Goal: Task Accomplishment & Management: Use online tool/utility

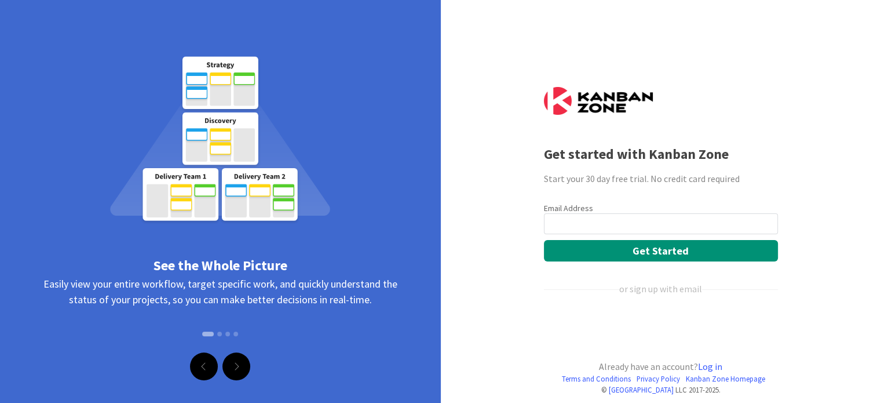
click at [575, 218] on input "email" at bounding box center [661, 223] width 234 height 21
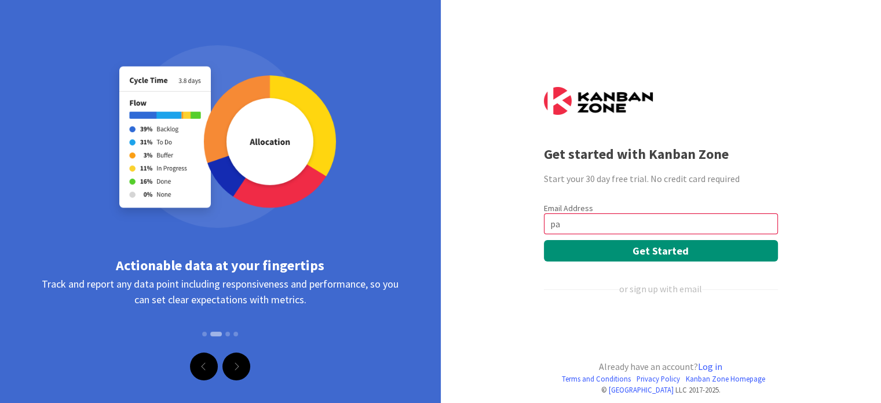
type input "p"
type input "[PERSON_NAME][EMAIL_ADDRESS][DOMAIN_NAME]"
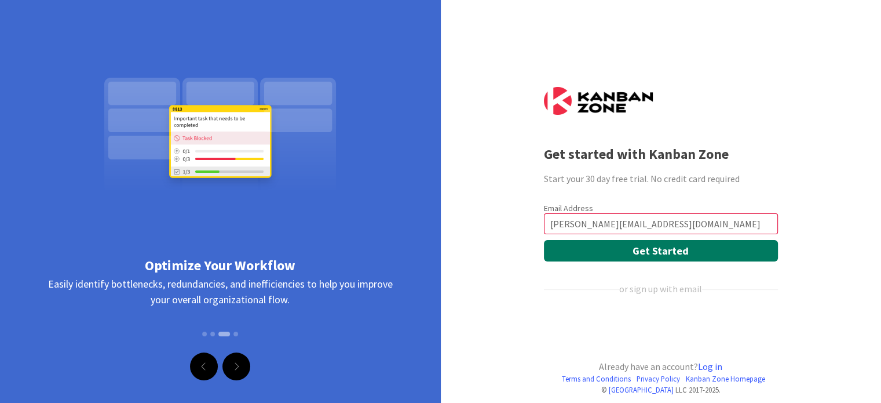
click at [668, 247] on button "Get Started" at bounding box center [661, 250] width 234 height 21
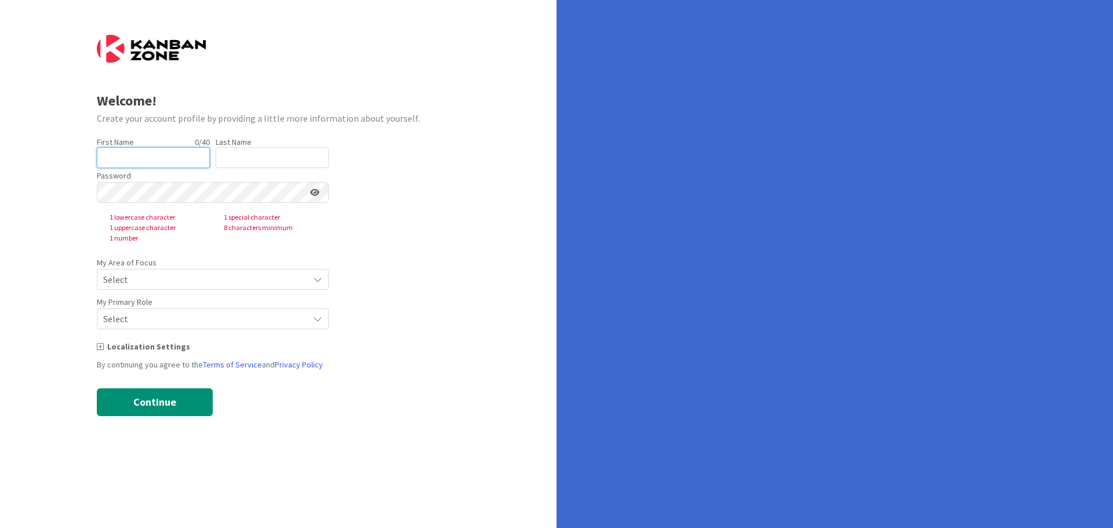
click at [181, 158] on input "text" at bounding box center [153, 157] width 113 height 21
type input "[PERSON_NAME]"
click at [257, 163] on input "text" at bounding box center [272, 157] width 113 height 21
type input "[PERSON_NAME]"
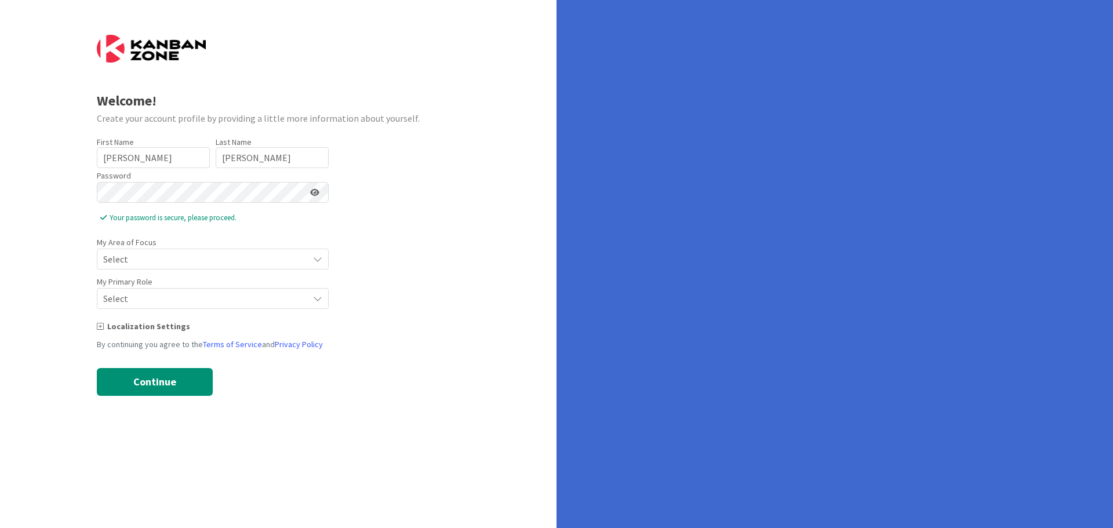
click at [322, 256] on div "Select" at bounding box center [213, 259] width 232 height 21
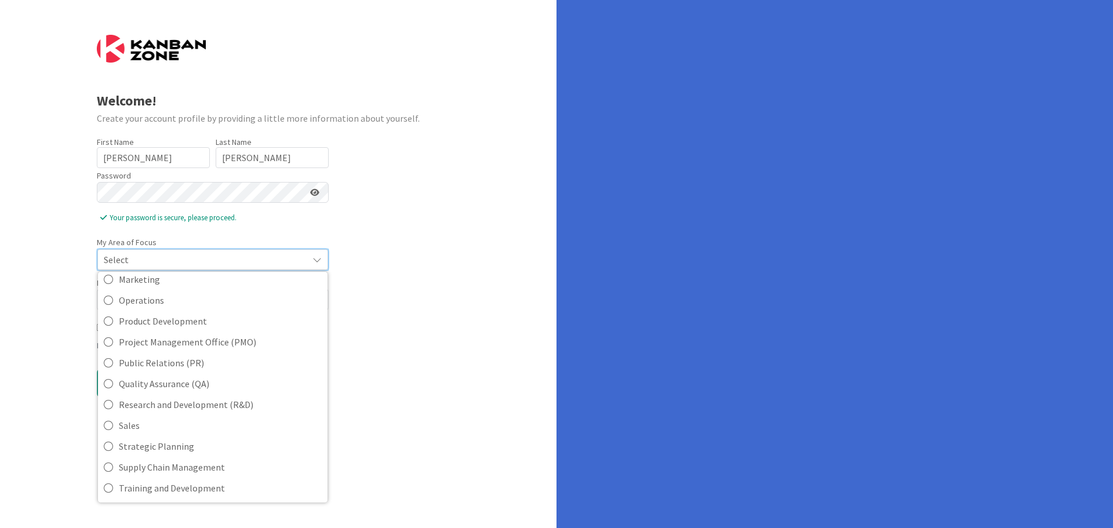
scroll to position [258, 0]
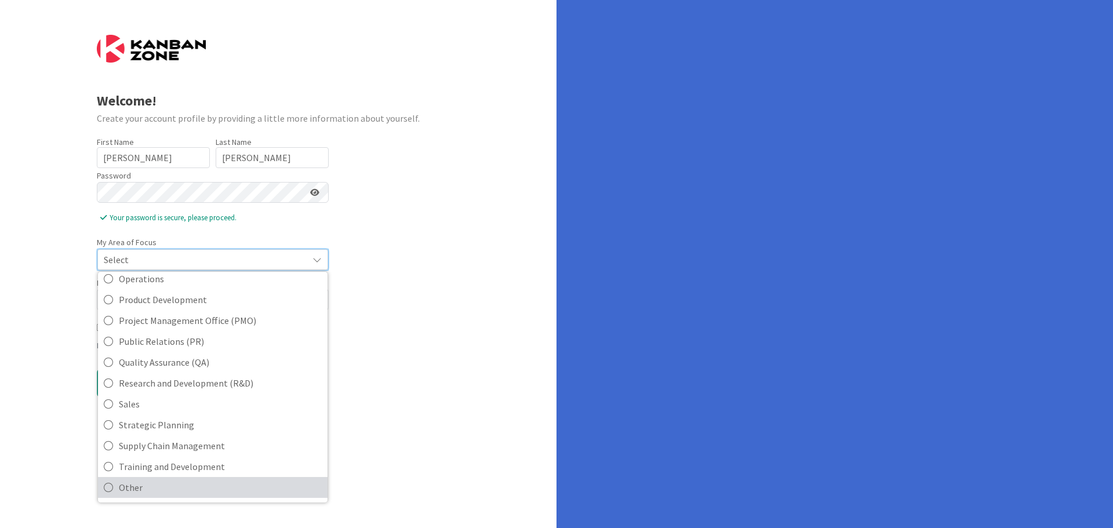
click at [108, 489] on icon at bounding box center [108, 487] width 9 height 17
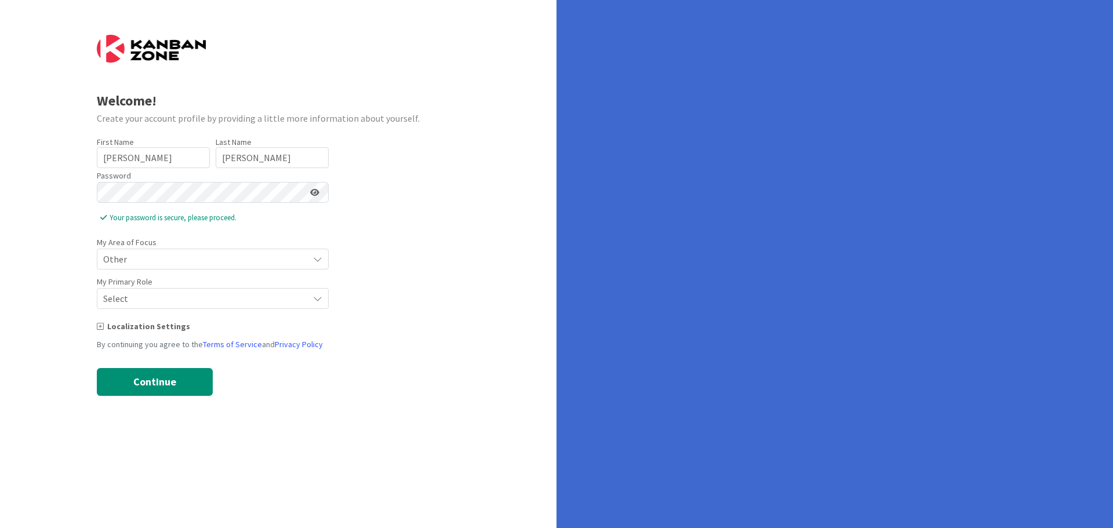
click at [197, 267] on span "Select" at bounding box center [202, 259] width 199 height 16
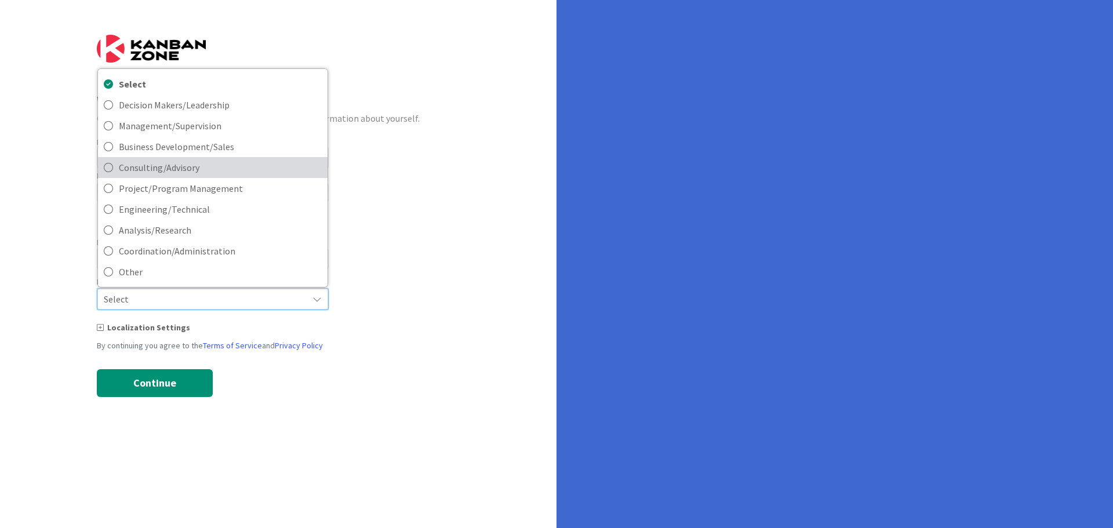
click at [183, 165] on span "Consulting/Advisory" at bounding box center [220, 167] width 203 height 17
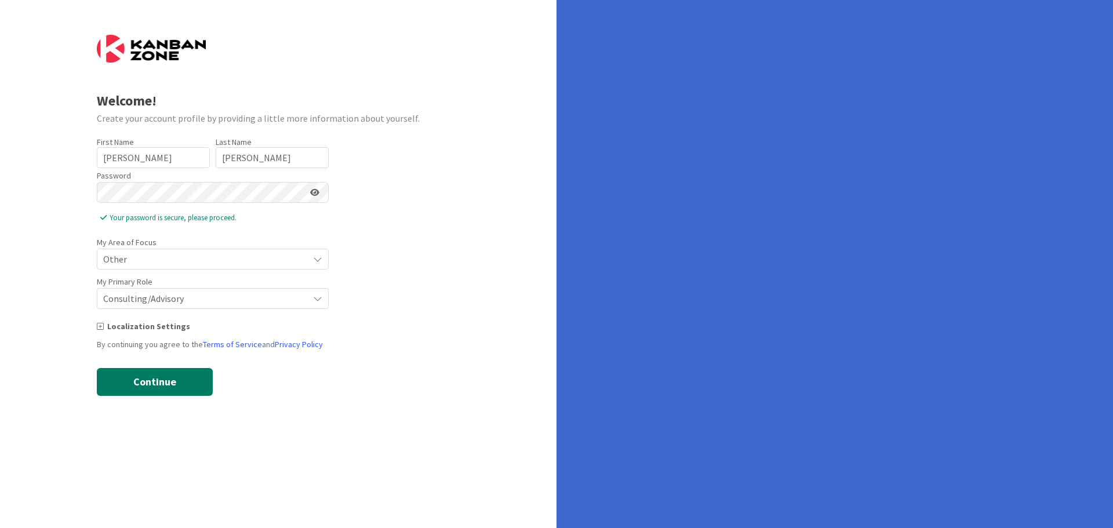
click at [164, 380] on button "Continue" at bounding box center [155, 382] width 116 height 28
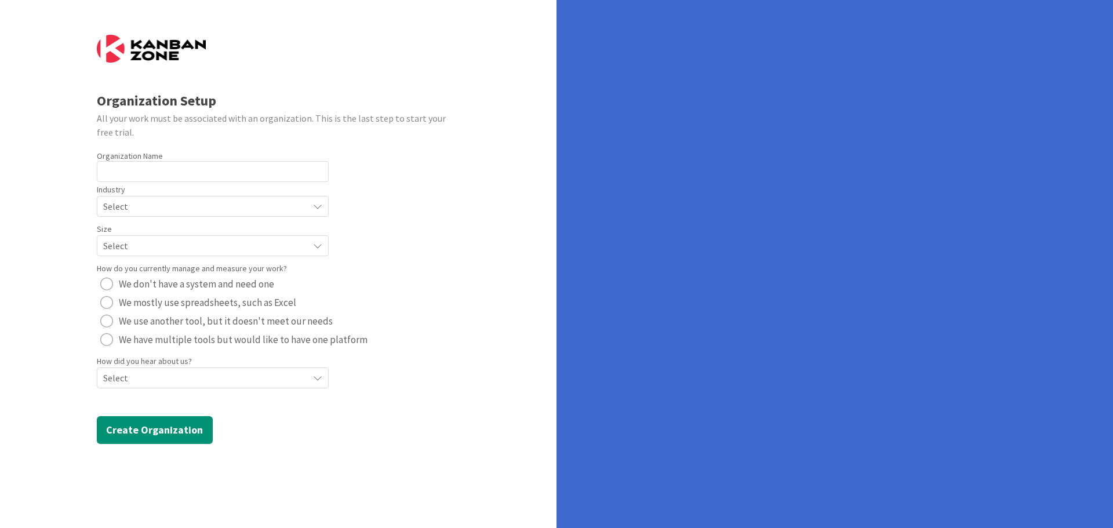
click at [164, 214] on span "Select" at bounding box center [202, 206] width 199 height 16
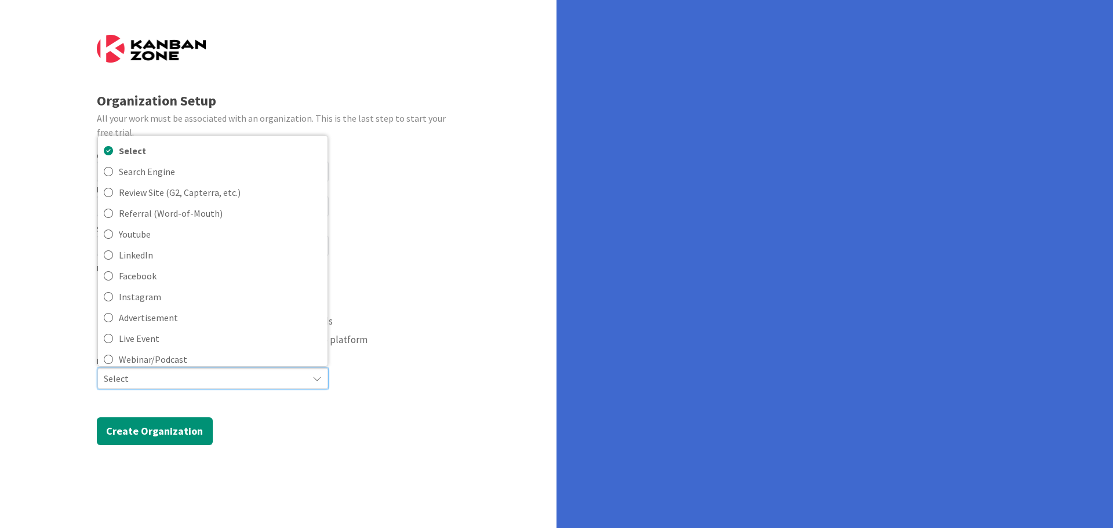
click at [164, 380] on span "Select" at bounding box center [203, 378] width 198 height 16
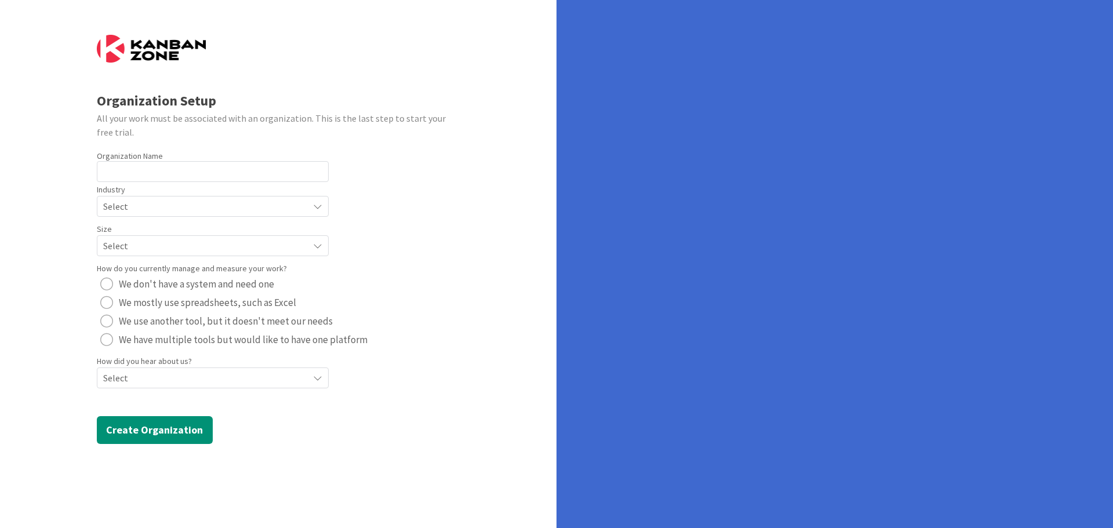
click at [164, 214] on span "Select" at bounding box center [202, 206] width 199 height 16
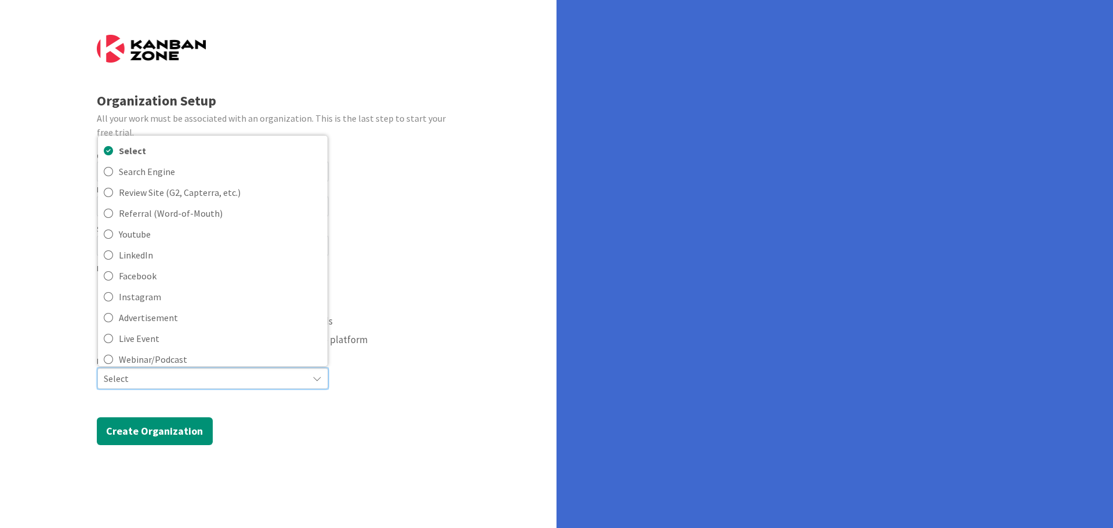
click at [52, 375] on div "Organization Setup All your work must be associated with an organization. This …" at bounding box center [278, 264] width 556 height 528
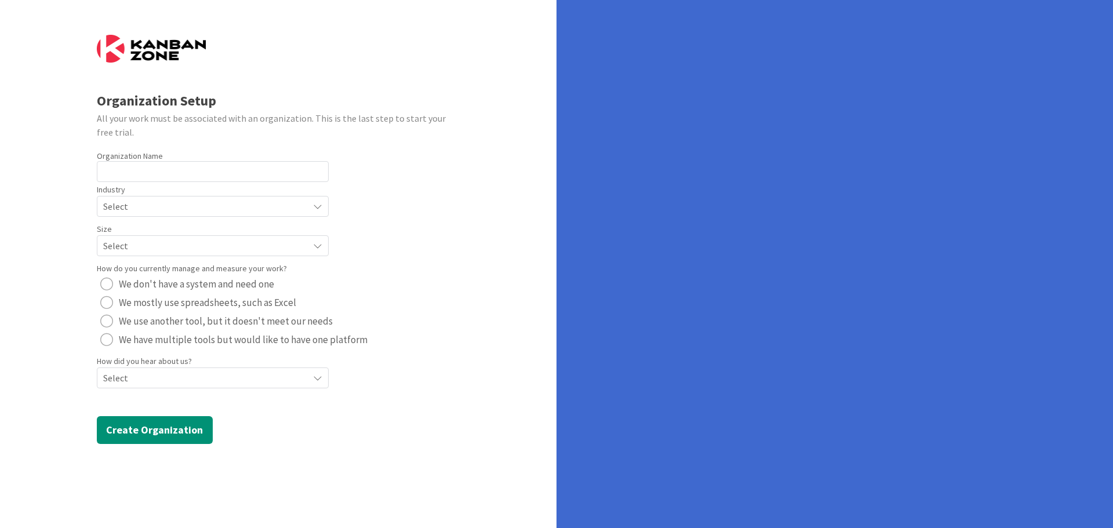
click at [103, 306] on div "radio" at bounding box center [106, 302] width 13 height 13
click at [138, 214] on span "Select" at bounding box center [202, 206] width 199 height 16
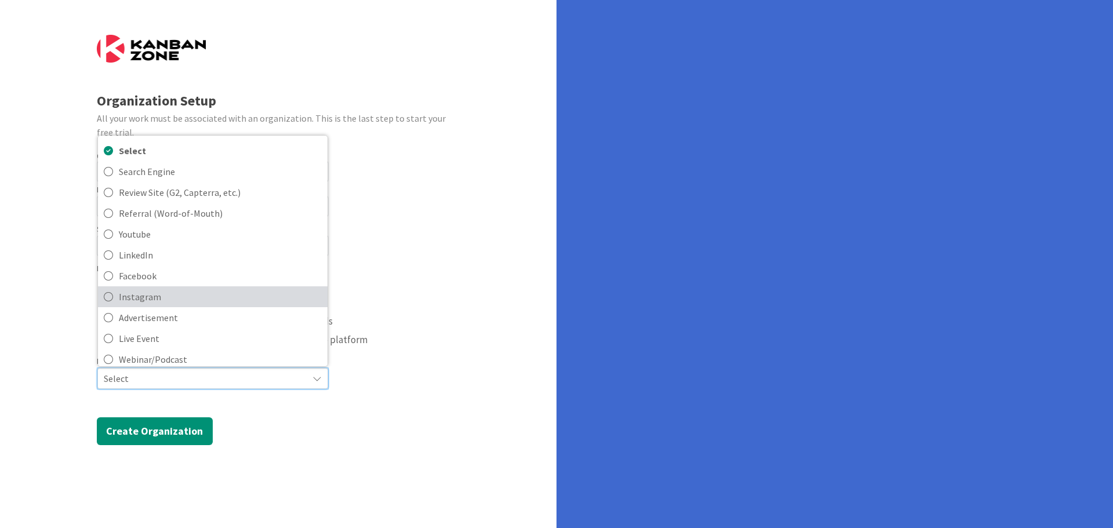
click at [147, 301] on span "Instagram" at bounding box center [220, 296] width 203 height 17
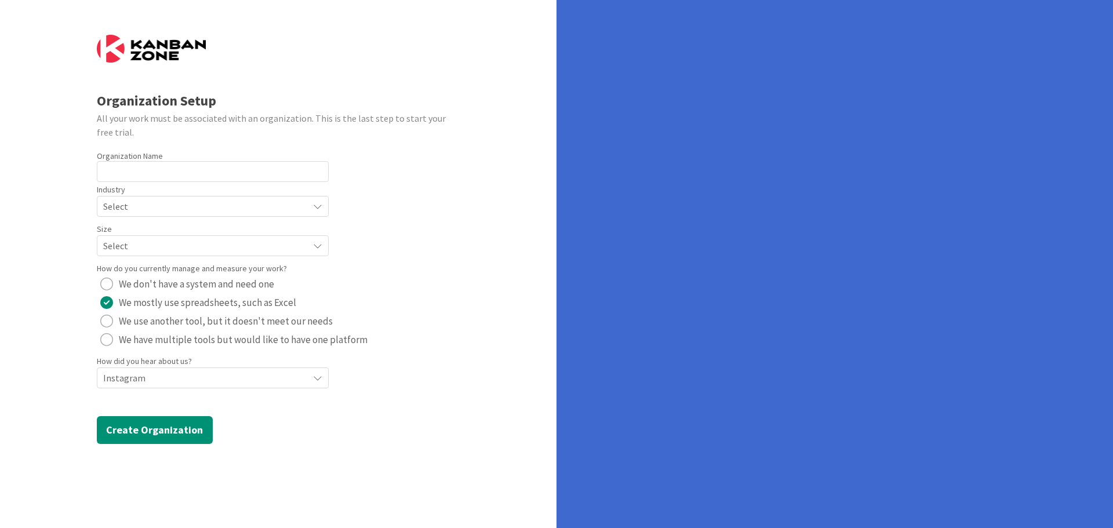
click at [147, 214] on span "Instagram" at bounding box center [202, 206] width 199 height 16
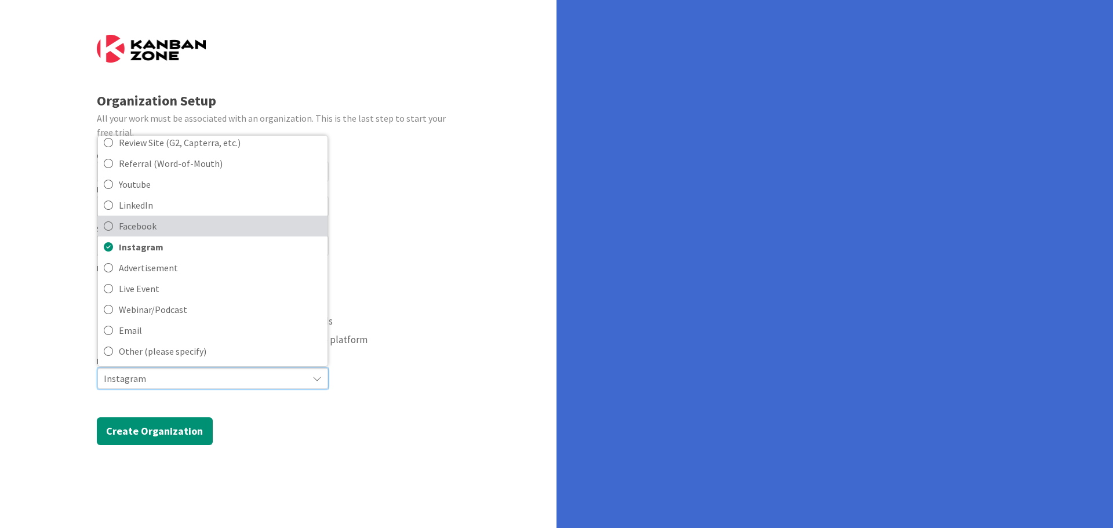
scroll to position [0, 0]
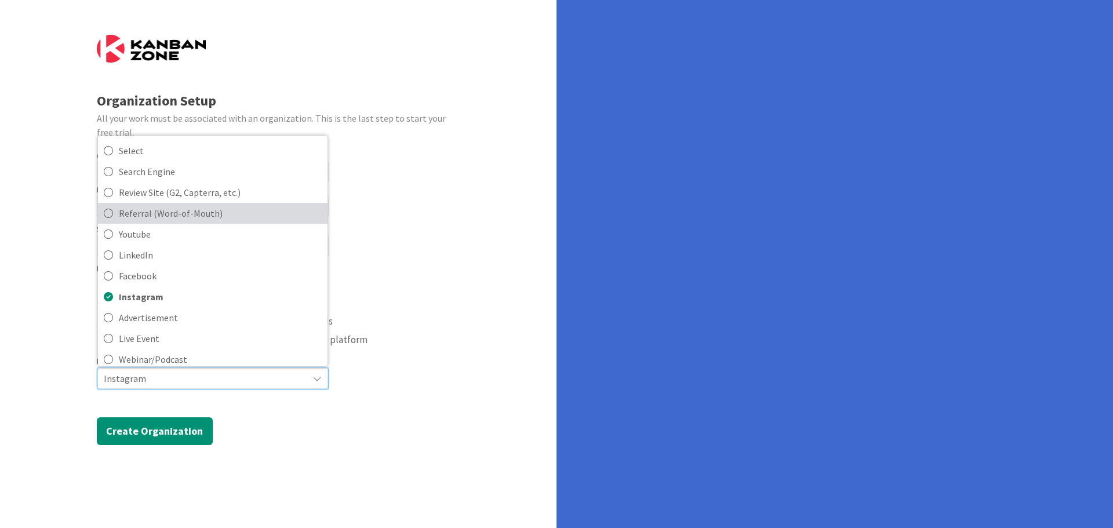
click at [122, 207] on span "Referral (Word-of-Mouth)" at bounding box center [220, 213] width 203 height 17
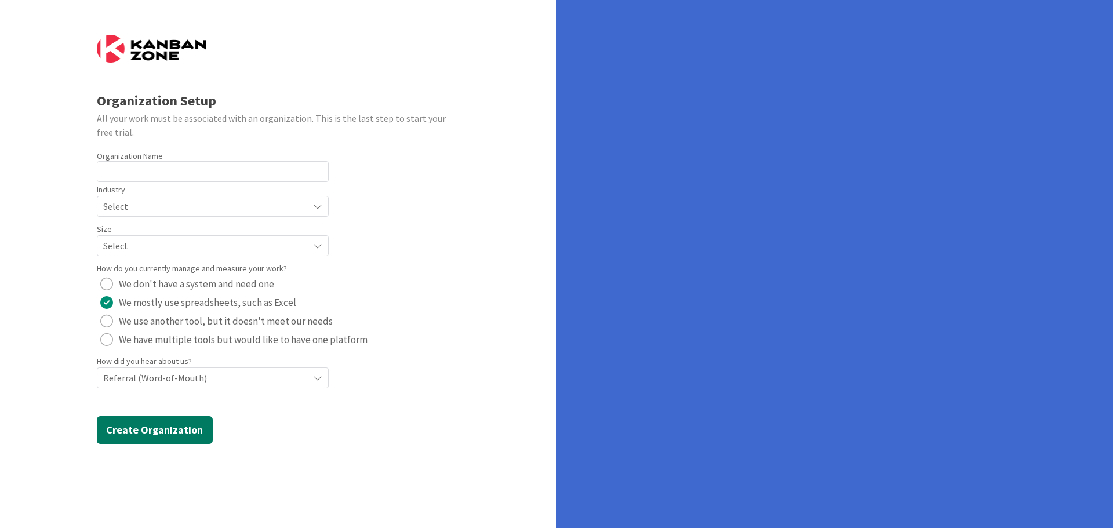
click at [152, 430] on button "Create Organization" at bounding box center [155, 430] width 116 height 28
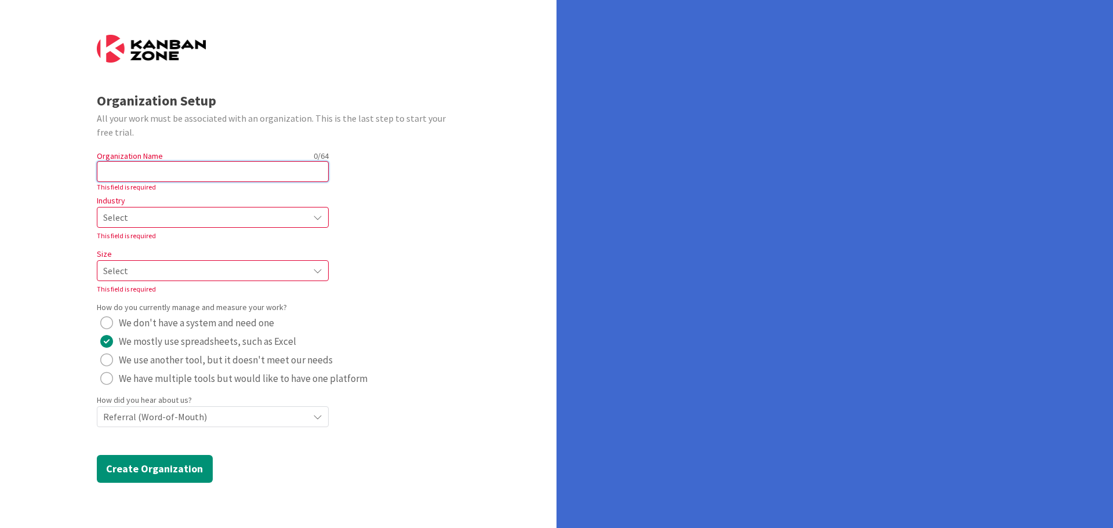
click at [183, 176] on input "text" at bounding box center [213, 171] width 232 height 21
type input "BESTcorps.com"
click at [186, 212] on span "Select" at bounding box center [202, 217] width 199 height 16
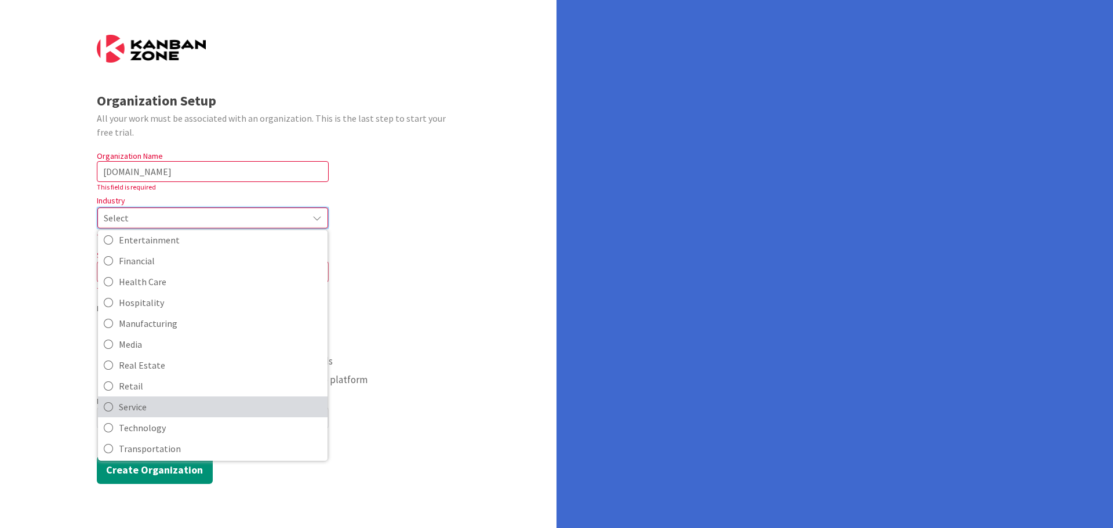
scroll to position [112, 0]
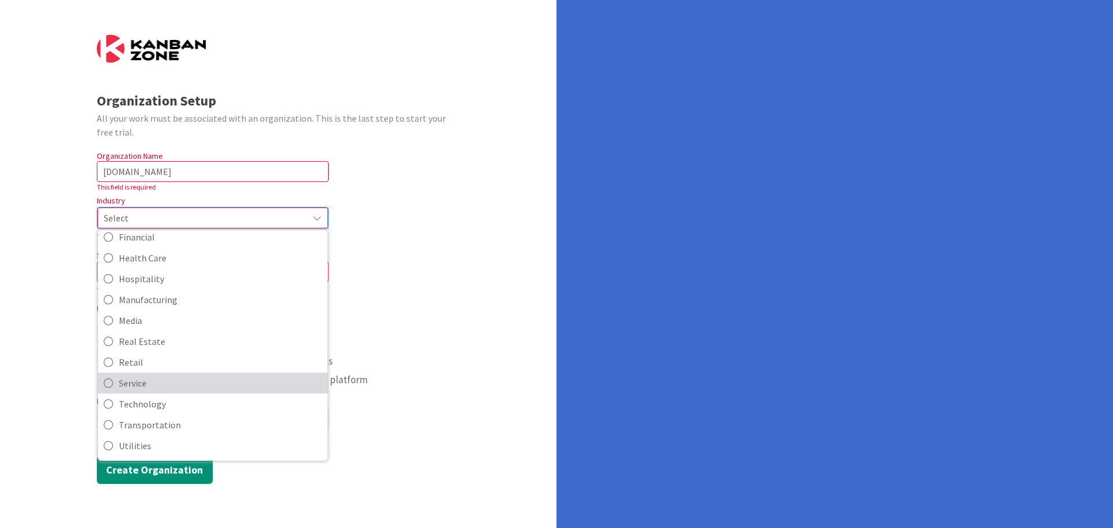
click at [150, 384] on span "Service" at bounding box center [220, 382] width 203 height 17
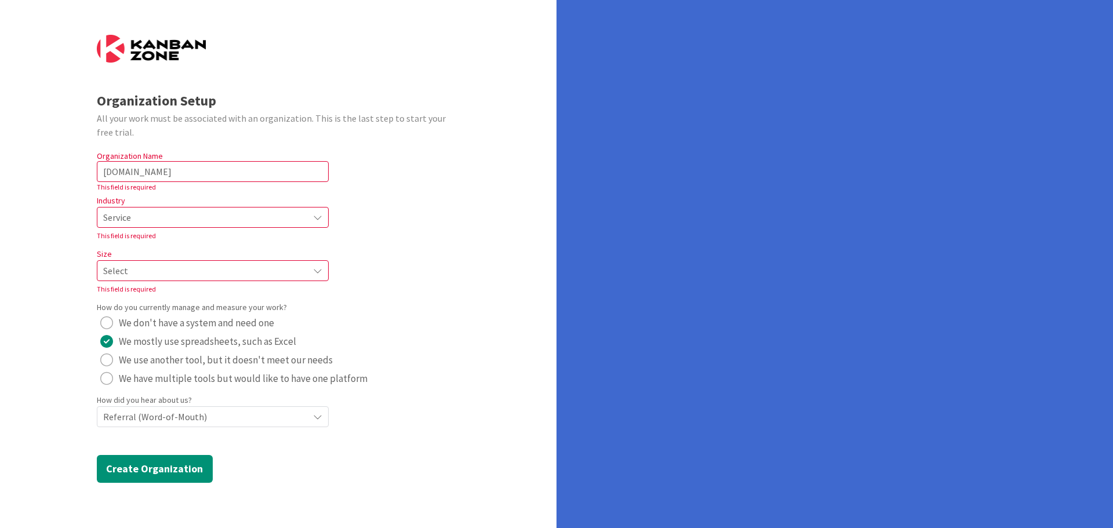
click at [174, 225] on span "Select" at bounding box center [202, 217] width 199 height 16
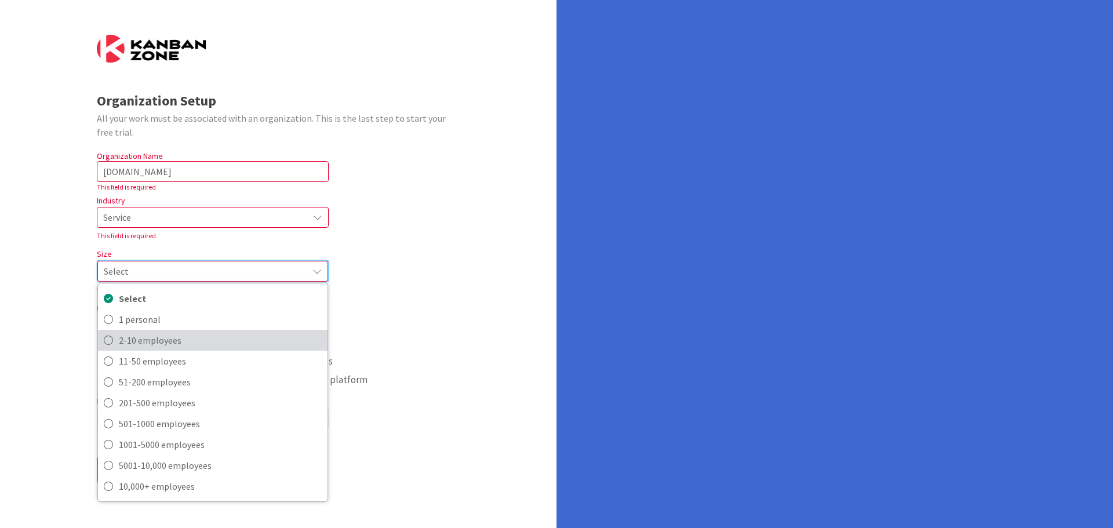
click at [166, 340] on span "2-10 employees" at bounding box center [220, 339] width 203 height 17
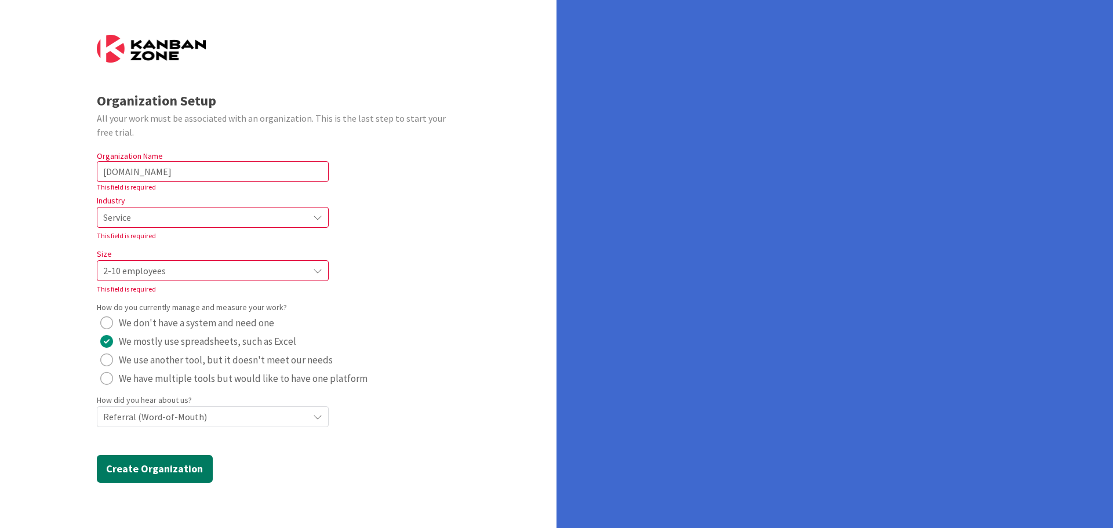
click at [154, 468] on button "Create Organization" at bounding box center [155, 469] width 116 height 28
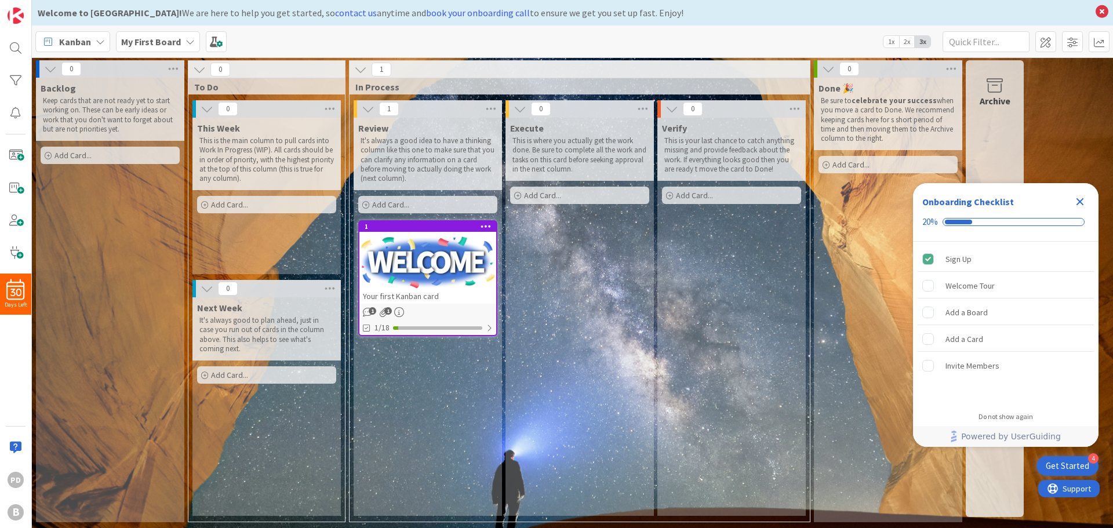
click at [106, 155] on div "Add Card..." at bounding box center [110, 155] width 139 height 17
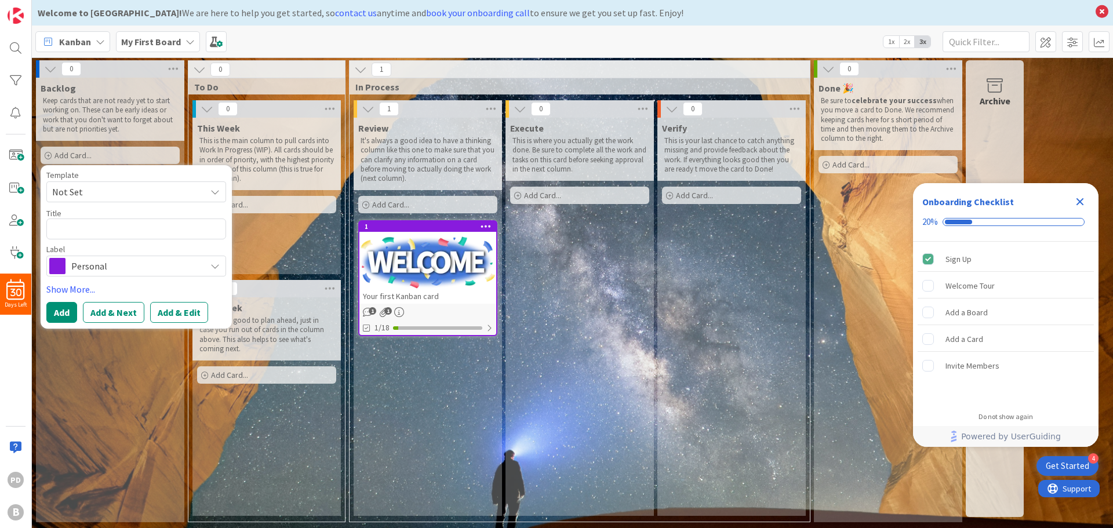
click at [118, 194] on span "Not Set" at bounding box center [124, 191] width 145 height 15
click at [122, 192] on span "Not Set" at bounding box center [124, 191] width 145 height 15
click at [119, 193] on span "Not Set" at bounding box center [124, 191] width 145 height 15
click at [104, 243] on link "Add Card Templates" at bounding box center [88, 244] width 82 height 21
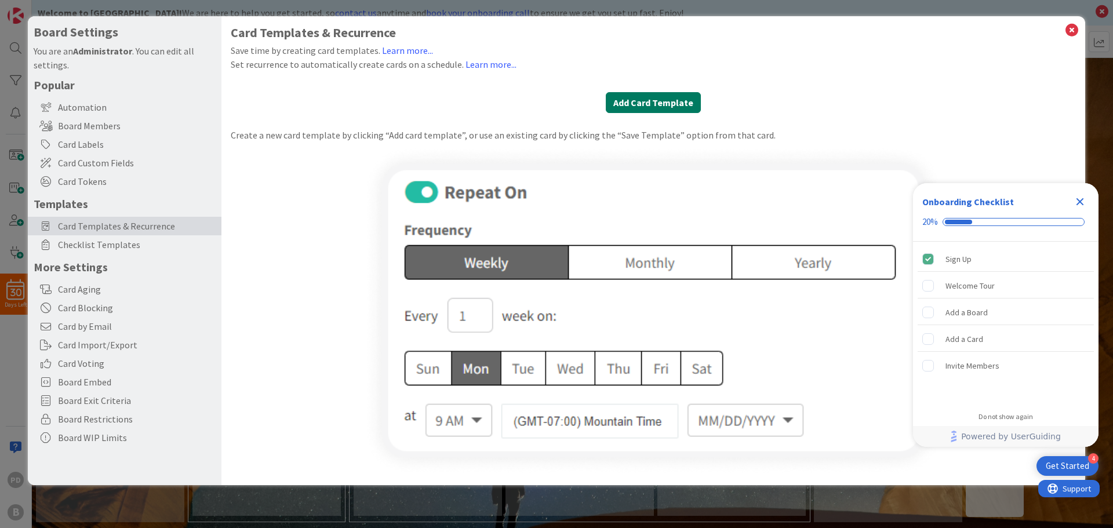
click at [645, 103] on button "Add Card Template" at bounding box center [653, 102] width 95 height 21
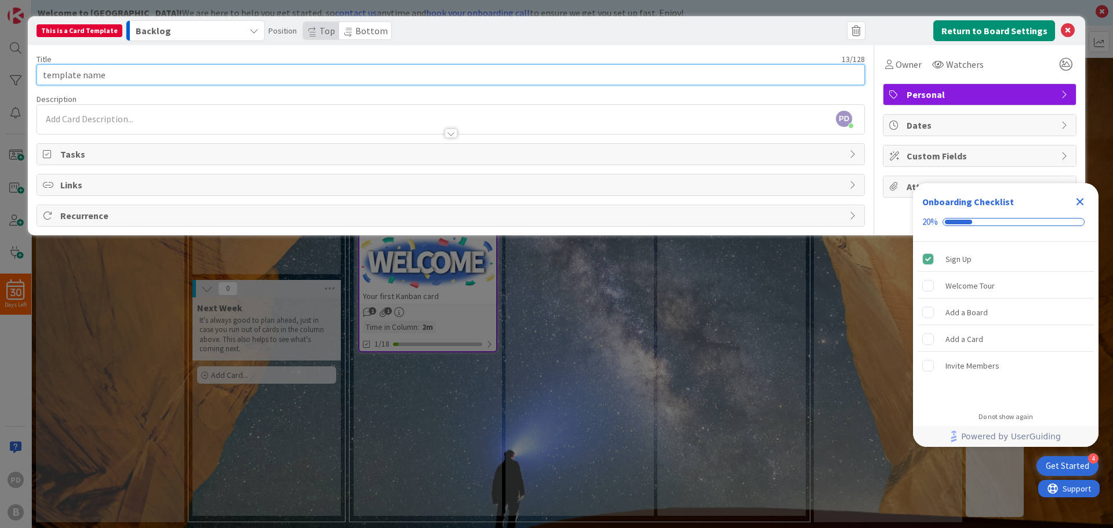
click at [426, 76] on input "template name" at bounding box center [451, 74] width 828 height 21
type input "t"
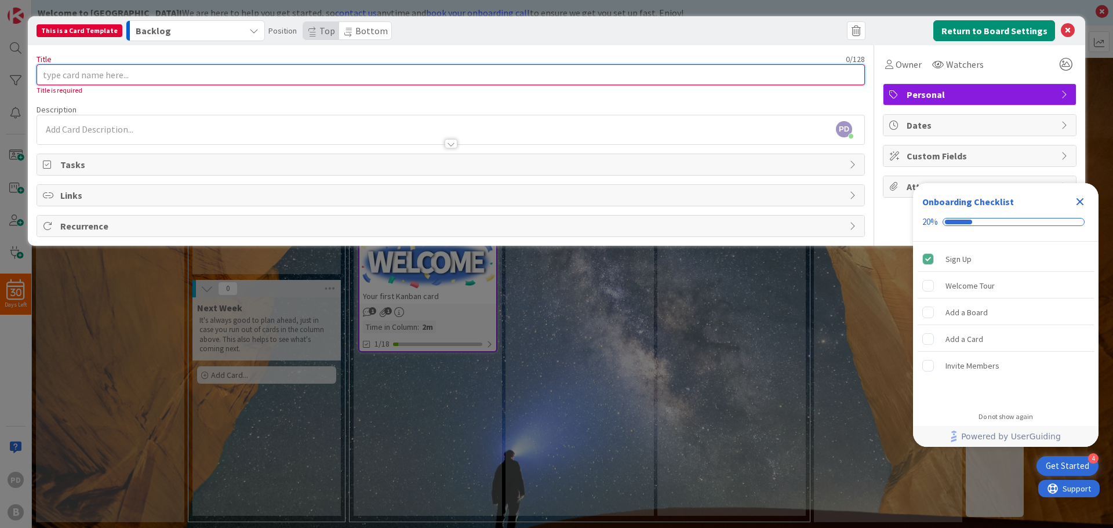
click at [426, 76] on input "Title" at bounding box center [451, 74] width 828 height 21
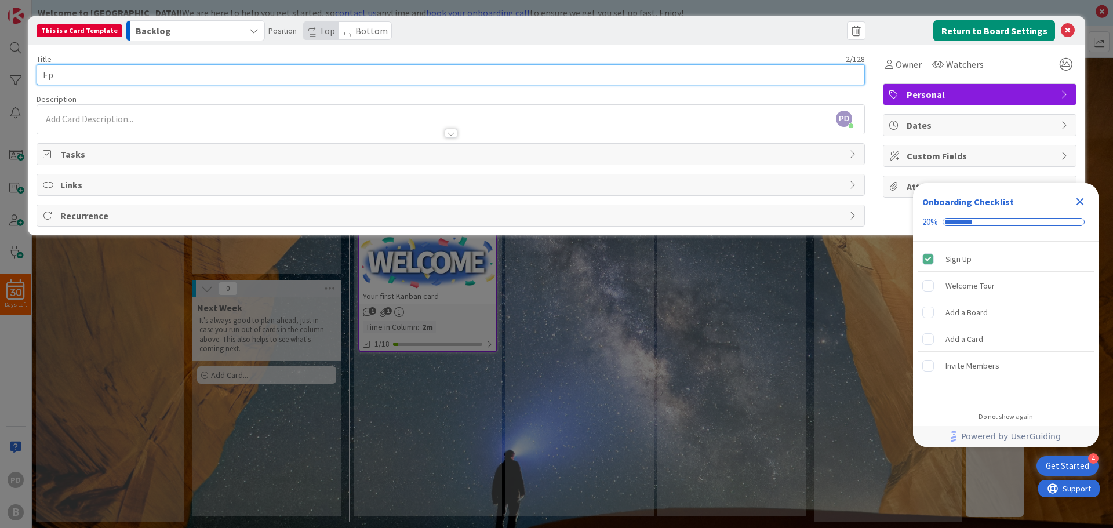
type input "E"
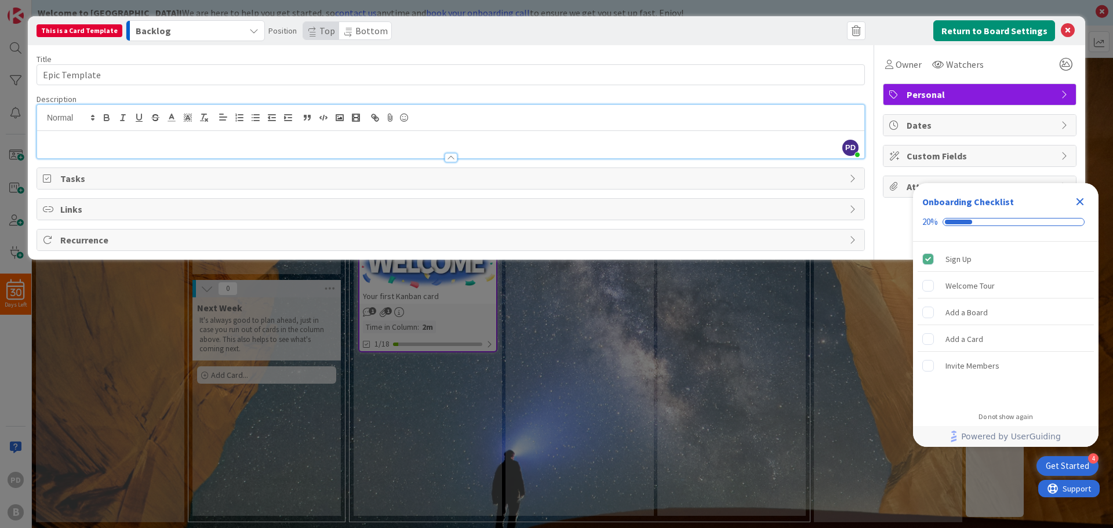
click at [152, 175] on span "Tasks" at bounding box center [451, 179] width 783 height 14
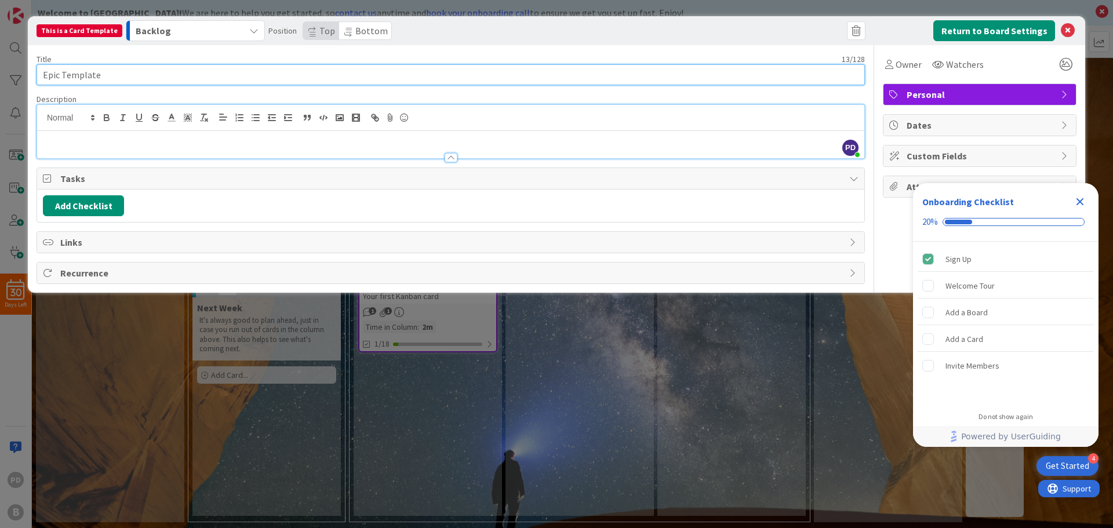
click at [98, 78] on input "Epic Template" at bounding box center [451, 74] width 828 height 21
type input "E"
type input "T"
type input "Deliverable"
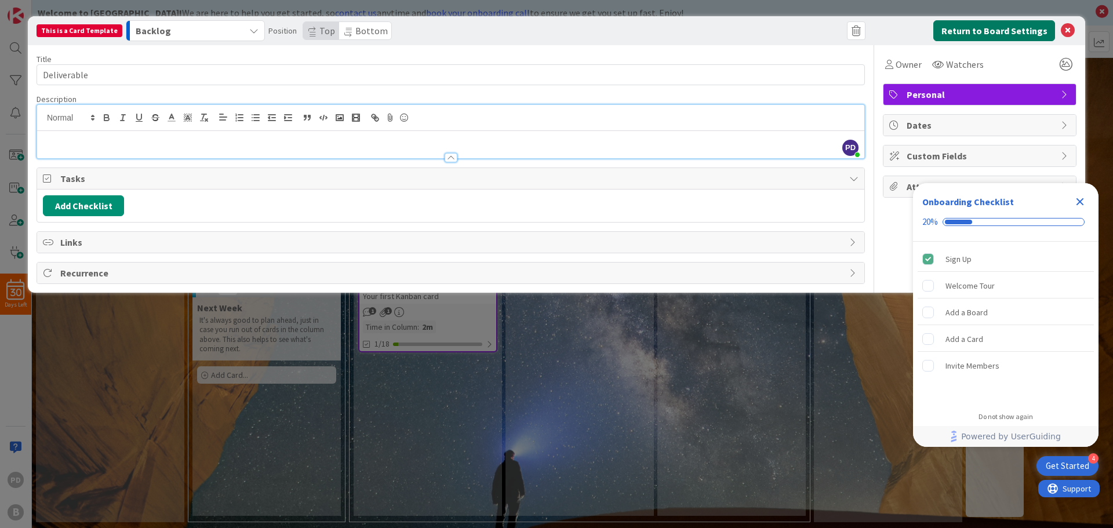
click at [1013, 24] on button "Return to Board Settings" at bounding box center [994, 30] width 122 height 21
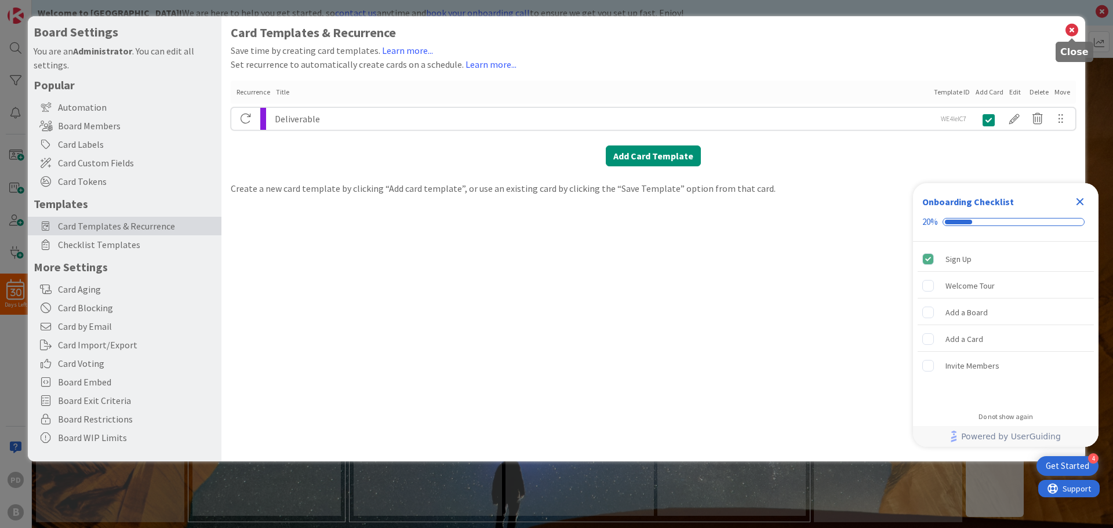
click at [1072, 29] on icon at bounding box center [1071, 30] width 15 height 16
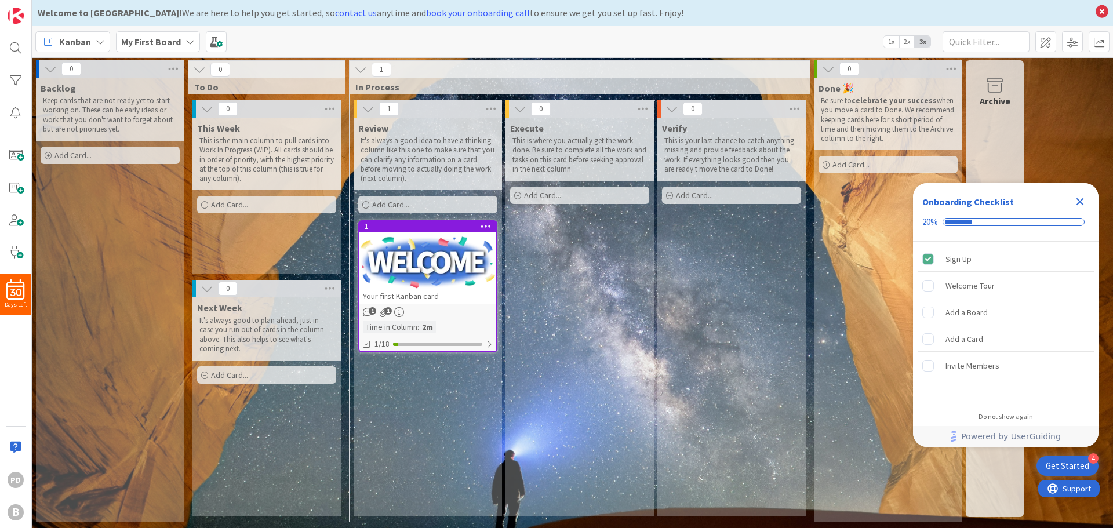
click at [111, 158] on div "Add Card..." at bounding box center [110, 155] width 139 height 17
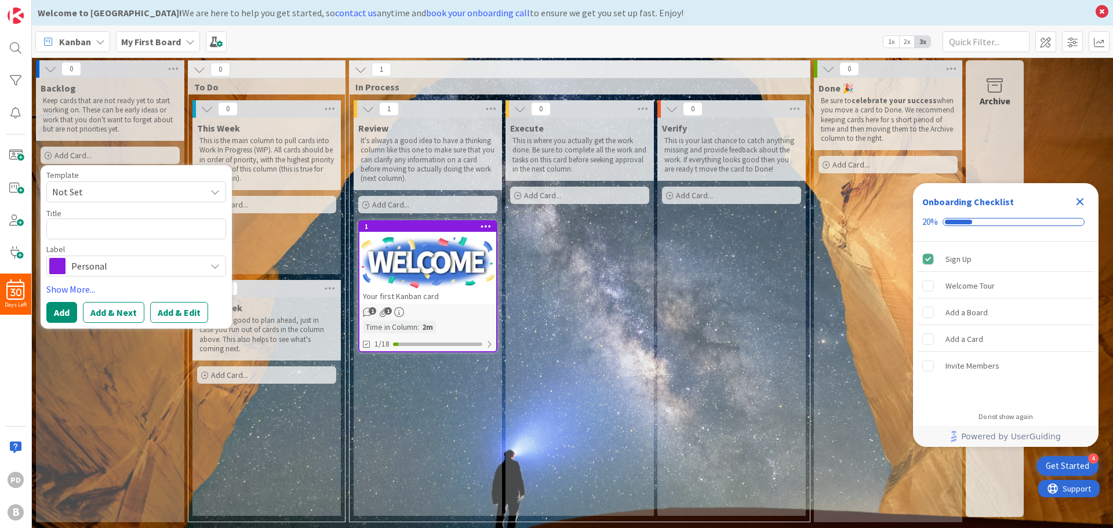
click at [115, 190] on span "Not Set" at bounding box center [124, 191] width 145 height 15
click at [102, 238] on span "Deliverable" at bounding box center [146, 241] width 166 height 15
type textarea "x"
type textarea "Deliverable"
click at [121, 234] on textarea "Deliverable" at bounding box center [136, 228] width 180 height 21
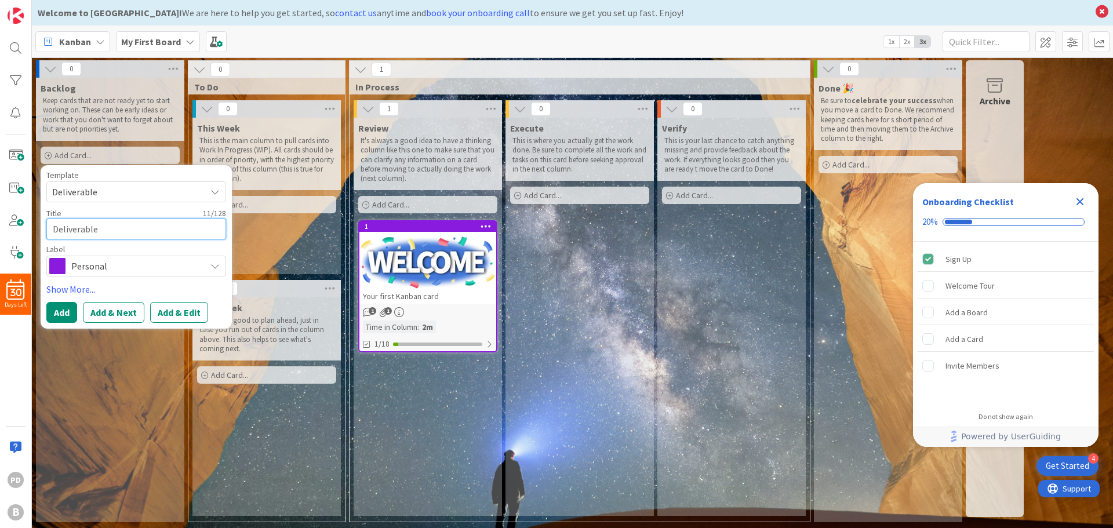
type textarea "x"
type textarea "Deliverabl"
type textarea "x"
type textarea "Deliverab"
type textarea "x"
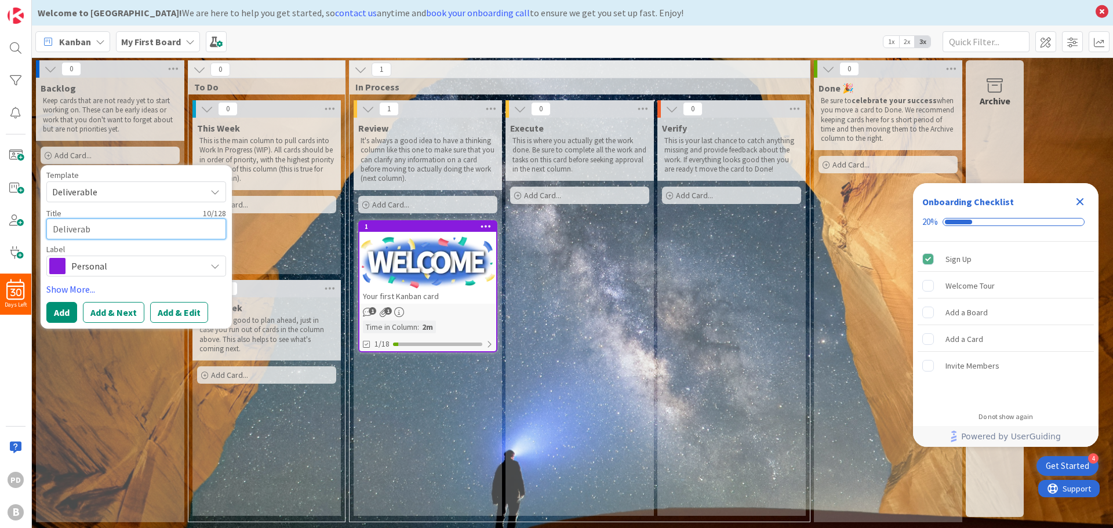
type textarea "Delivera"
type textarea "x"
type textarea "Deliver"
type textarea "x"
type textarea "Delive"
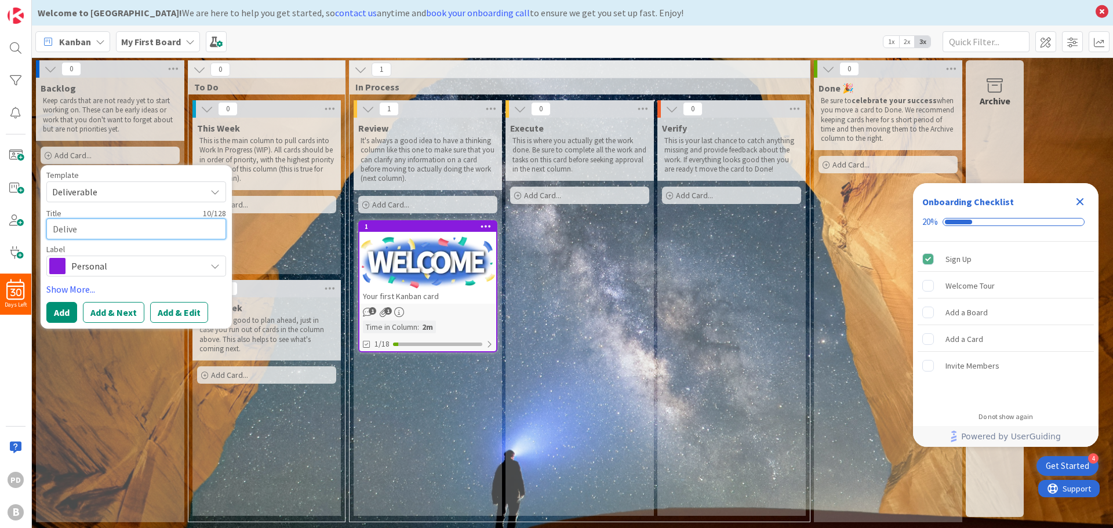
type textarea "x"
type textarea "Deliv"
type textarea "x"
type textarea "Deli"
type textarea "x"
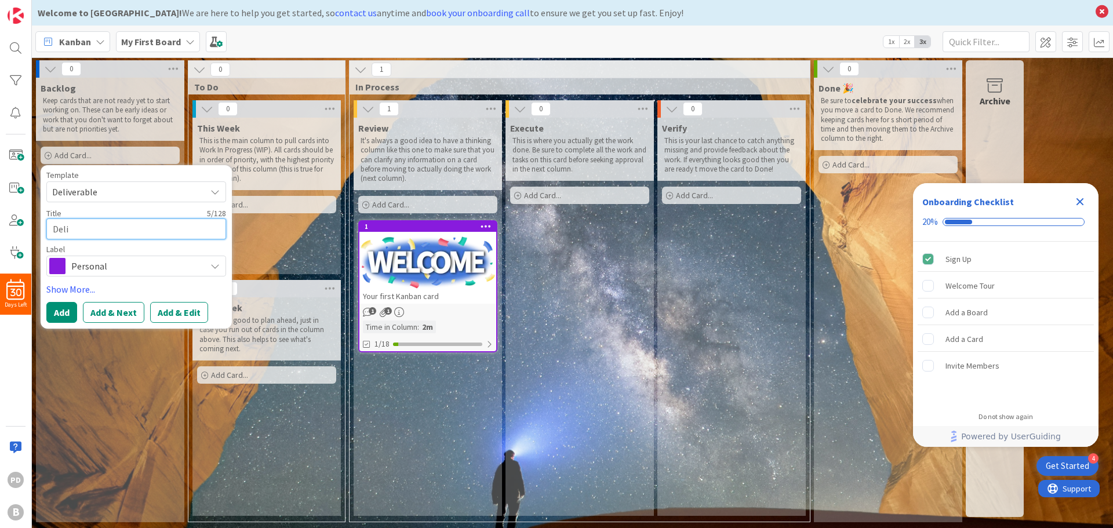
type textarea "Del"
type textarea "x"
type textarea "De"
type textarea "x"
type textarea "D"
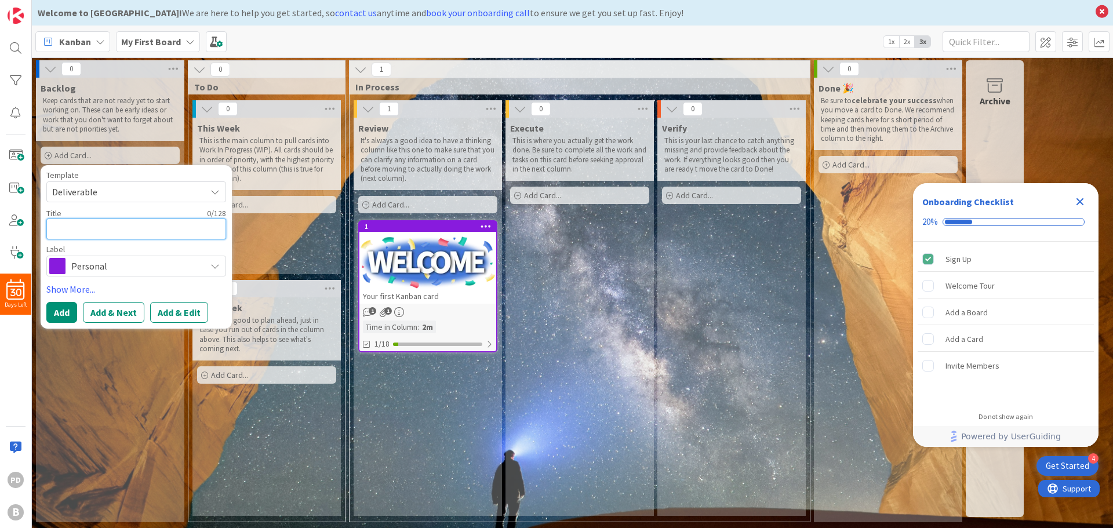
type textarea "x"
type textarea "S"
type textarea "x"
type textarea "Se"
type textarea "x"
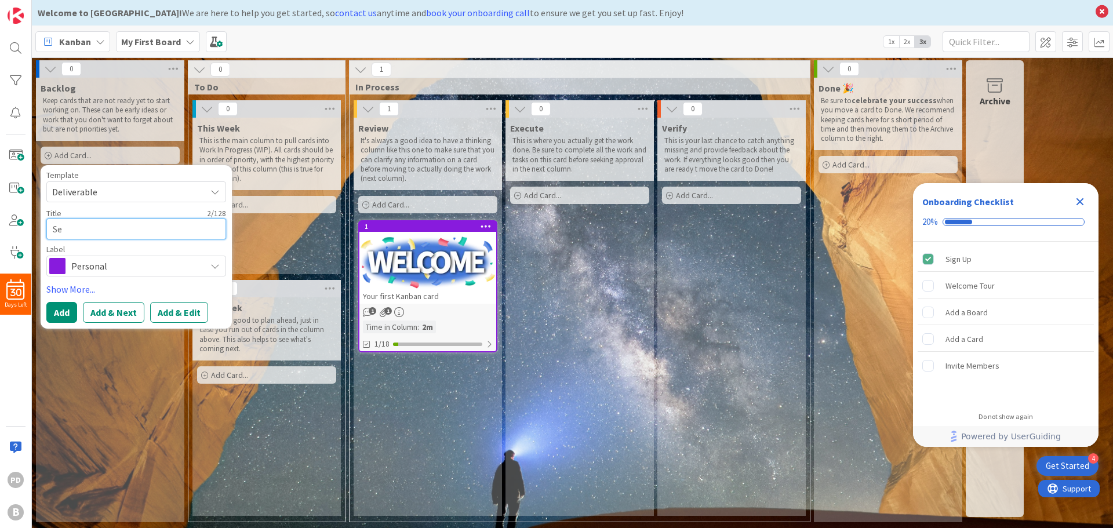
type textarea "Set"
type textarea "x"
type textarea "Set"
type textarea "x"
type textarea "Set u"
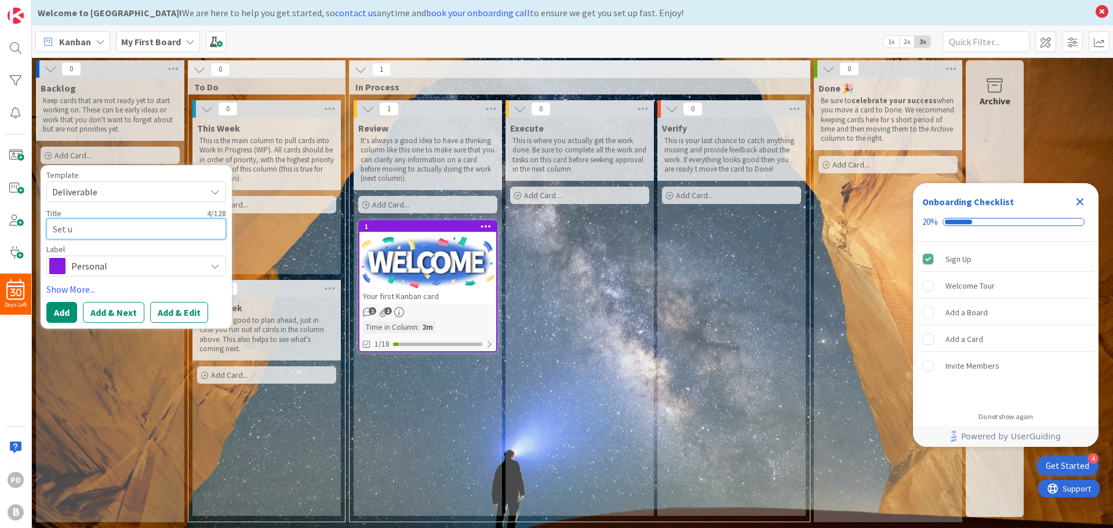
type textarea "x"
type textarea "Set up"
type textarea "x"
type textarea "Set up"
type textarea "x"
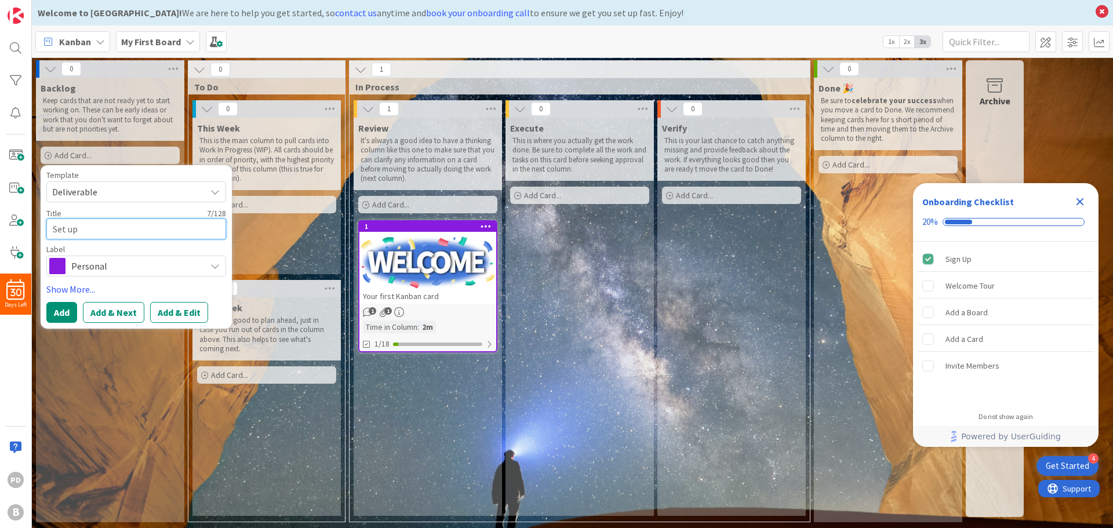
type textarea "Set up K"
type textarea "x"
type textarea "Set up Ka"
type textarea "x"
type textarea "Set up Kan"
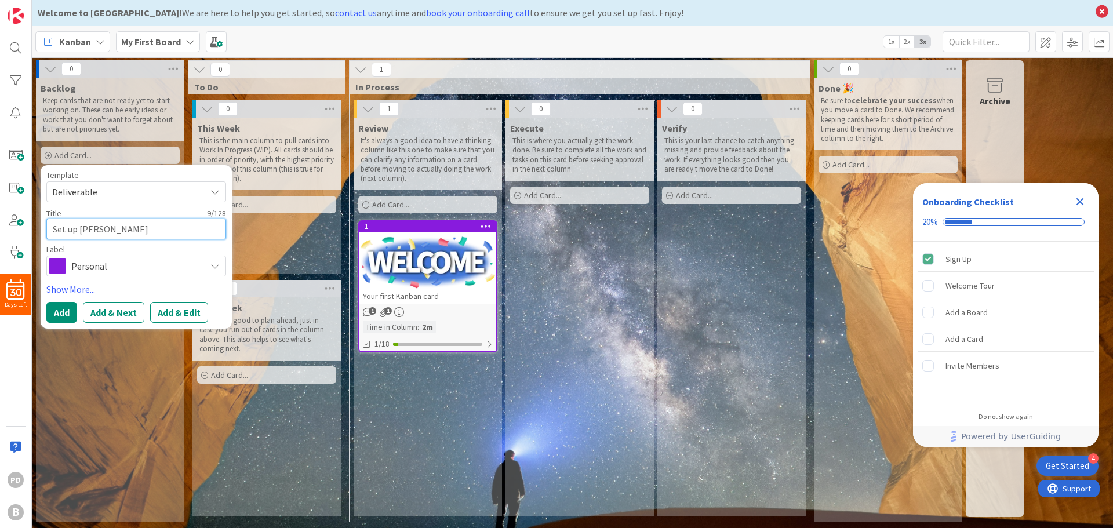
type textarea "x"
type textarea "Set up Kanb"
type textarea "x"
type textarea "Set up Kanba"
type textarea "x"
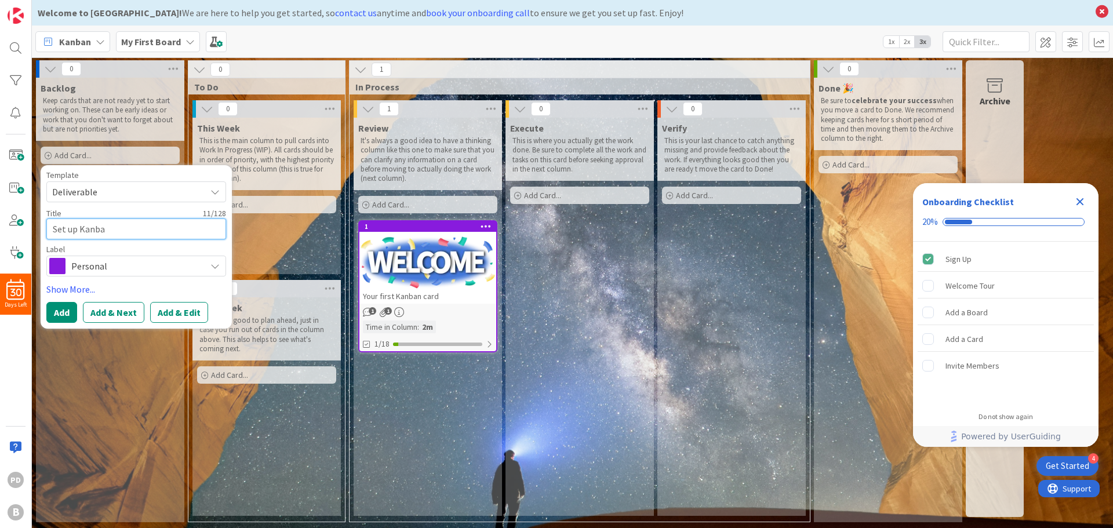
type textarea "Set up Kanban"
type textarea "x"
type textarea "Set up Kanban"
type textarea "x"
type textarea "Set up Kanban Z"
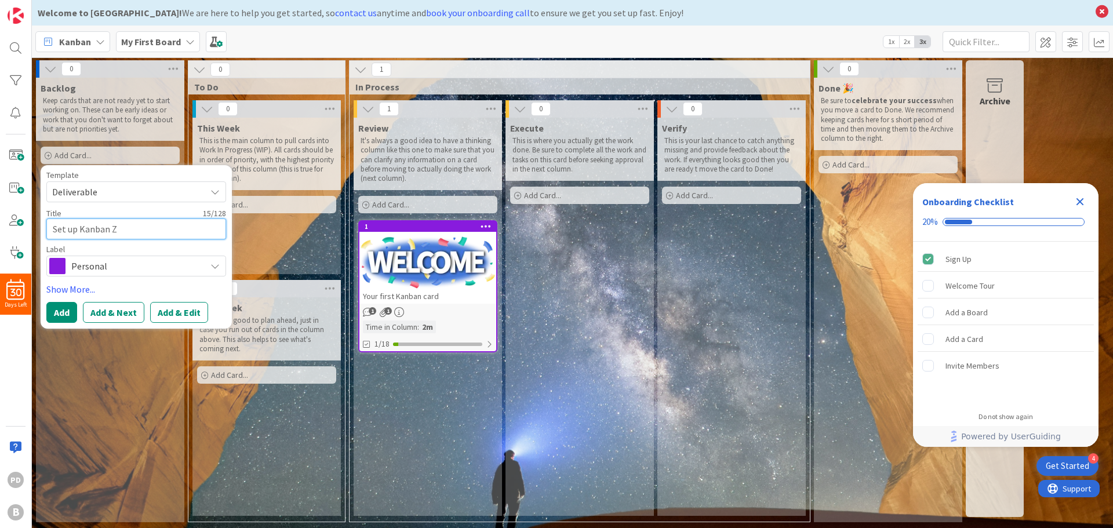
type textarea "x"
type textarea "Set up Kanban Zo"
type textarea "x"
type textarea "Set up Kanban Zon"
type textarea "x"
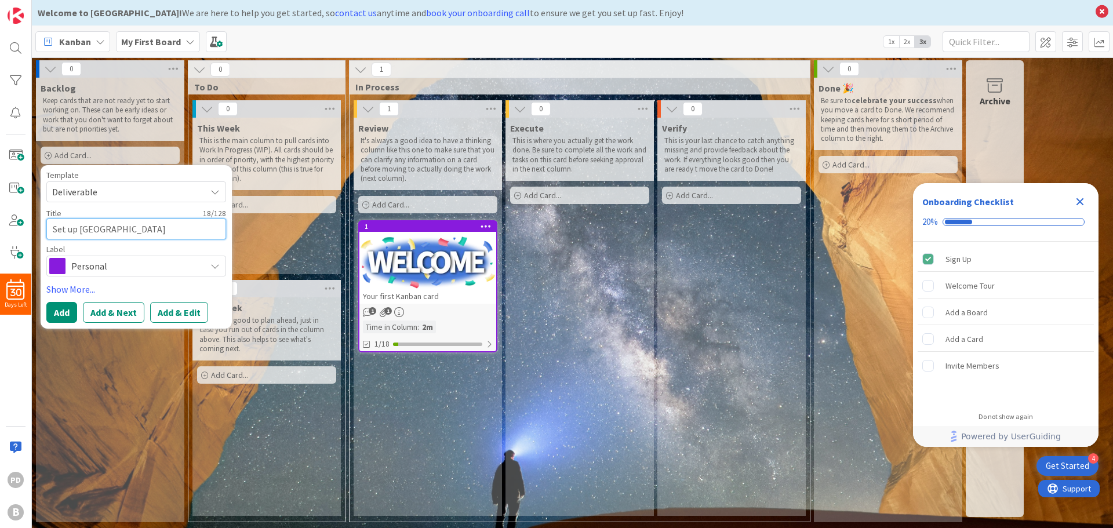
type textarea "Set up Kanban Zone"
click at [218, 267] on icon at bounding box center [214, 265] width 9 height 9
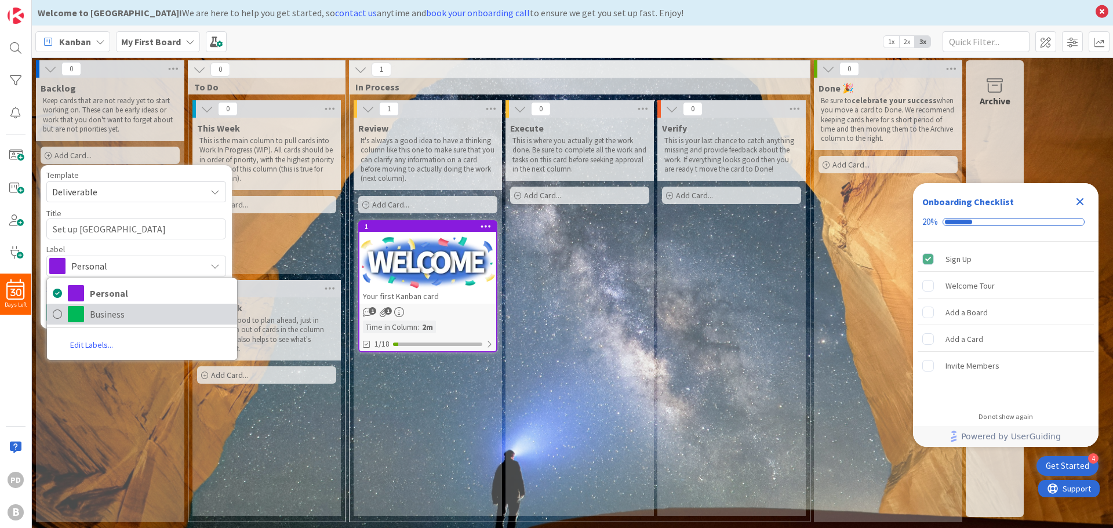
click at [130, 313] on span "Business" at bounding box center [160, 313] width 141 height 17
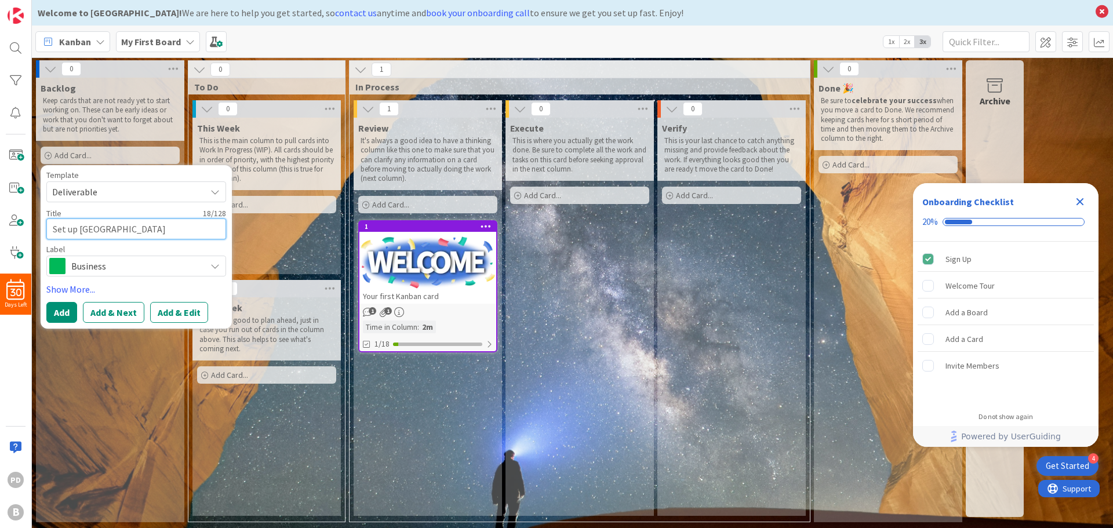
click at [148, 228] on textarea "Set up Kanban Zone" at bounding box center [136, 228] width 180 height 21
type textarea "x"
type textarea "Set up Kanban Zone"
type textarea "x"
type textarea "Set up Kanban Zone S"
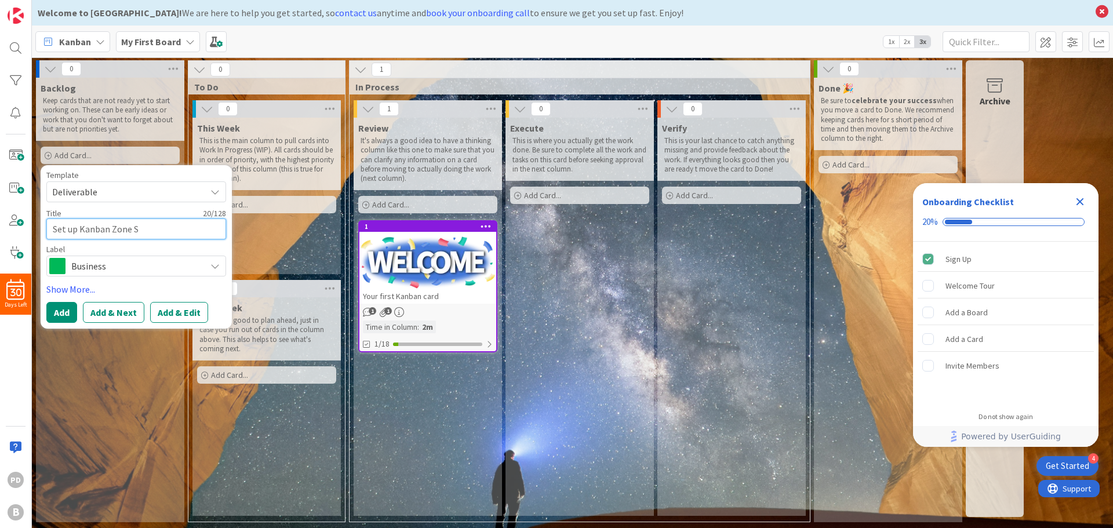
type textarea "x"
type textarea "Set up Kanban Zone St"
type textarea "x"
type textarea "Set up Kanban Zone Sta"
type textarea "x"
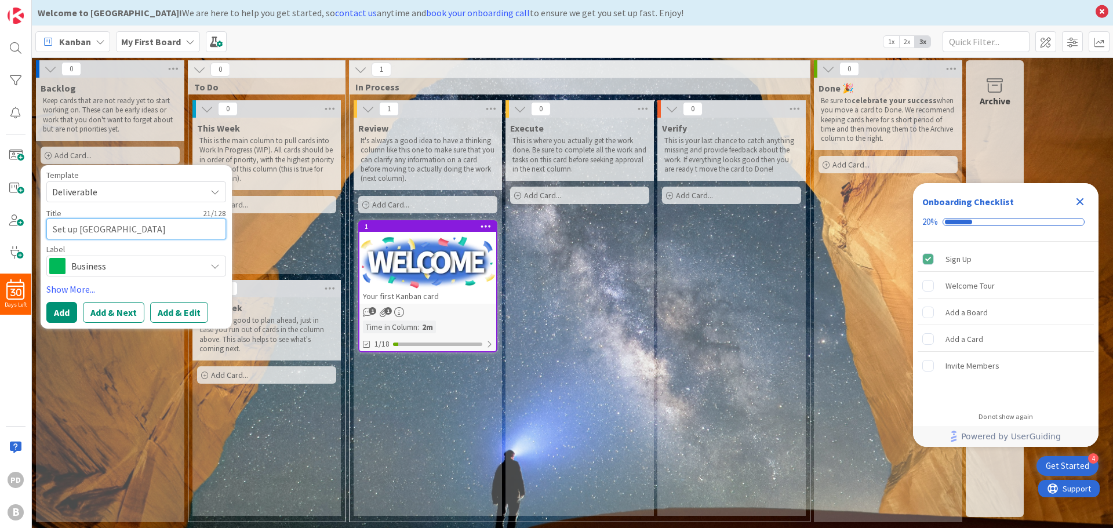
type textarea "Set up Kanban Zone Star"
type textarea "x"
type textarea "Set up Kanban Zone Starti"
type textarea "x"
type textarea "Set up Kanban Zone Startin"
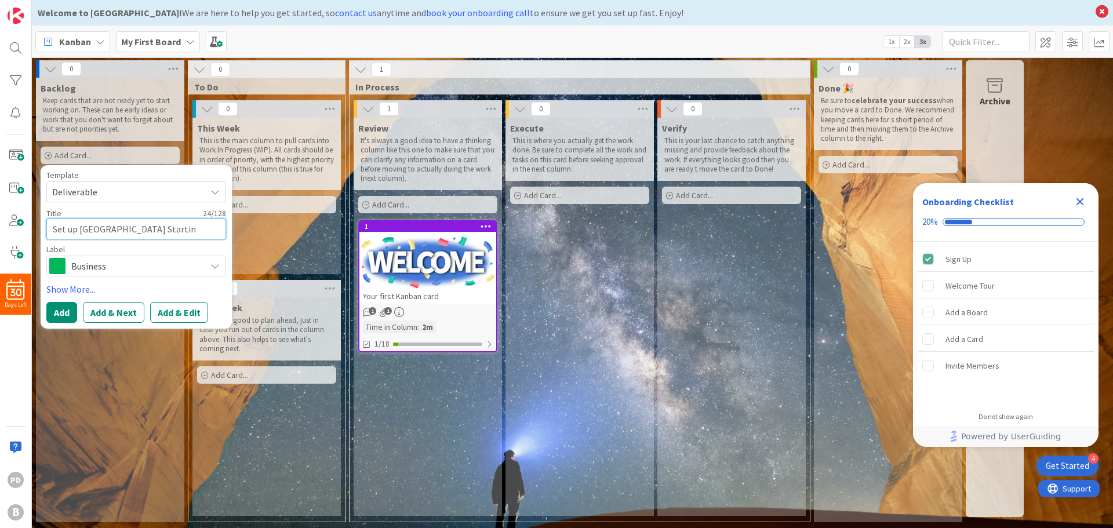
type textarea "x"
type textarea "Set up Kanban Zone Starting"
type textarea "x"
type textarea "Set up Kanban Zone Starting"
type textarea "x"
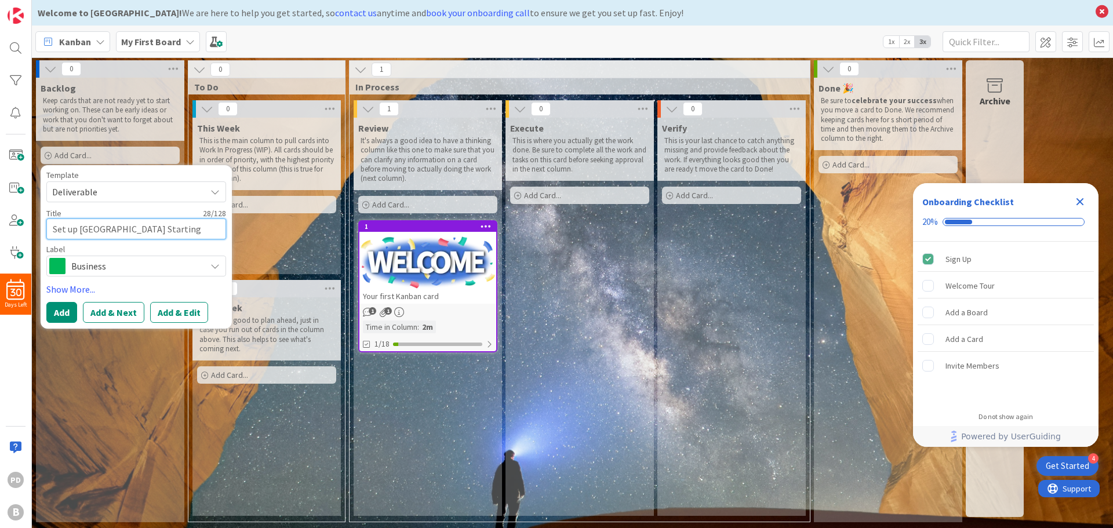
type textarea "Set up Kanban Zone Starting L"
type textarea "x"
type textarea "Set up Kanban Zone Starting Li"
type textarea "x"
type textarea "Set up Kanban Zone Starting Lis"
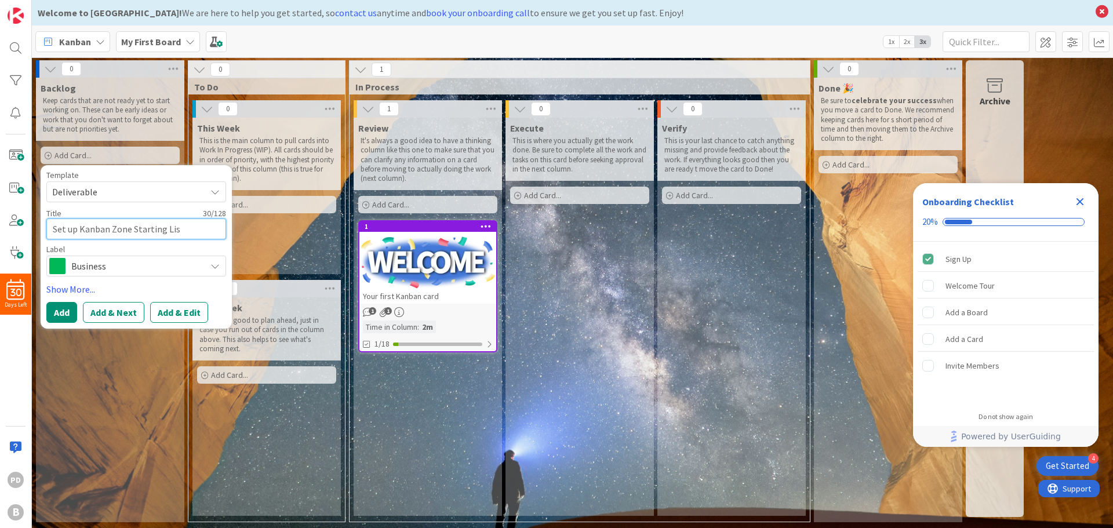
type textarea "x"
type textarea "Set up Kanban Zone Starting List"
type textarea "x"
type textarea "Set up Kanban Zone Starting Lis"
type textarea "x"
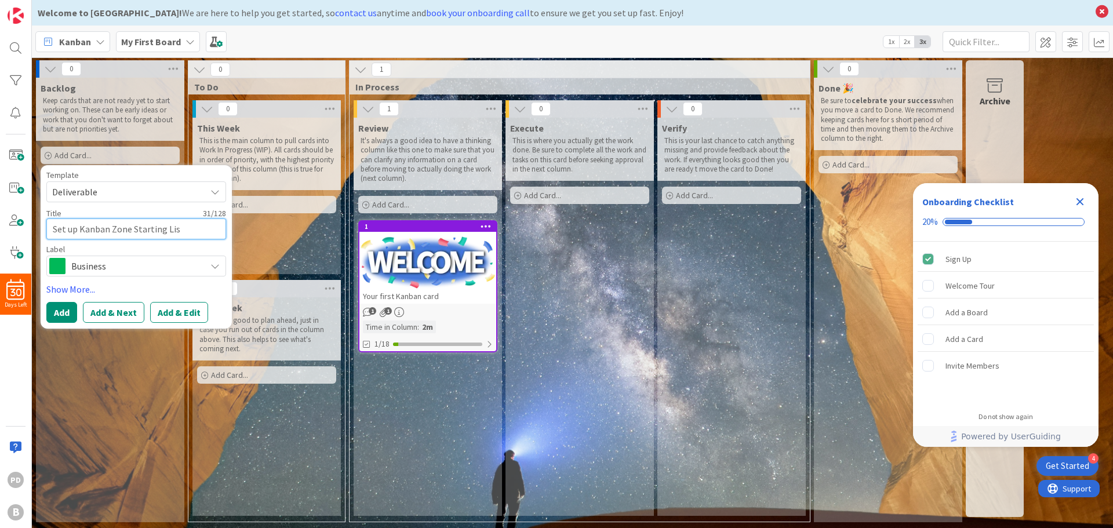
type textarea "Set up Kanban Zone Starting Li"
type textarea "x"
type textarea "Set up Kanban Zone Starting L"
type textarea "x"
type textarea "Set up Kanban Zone Starting"
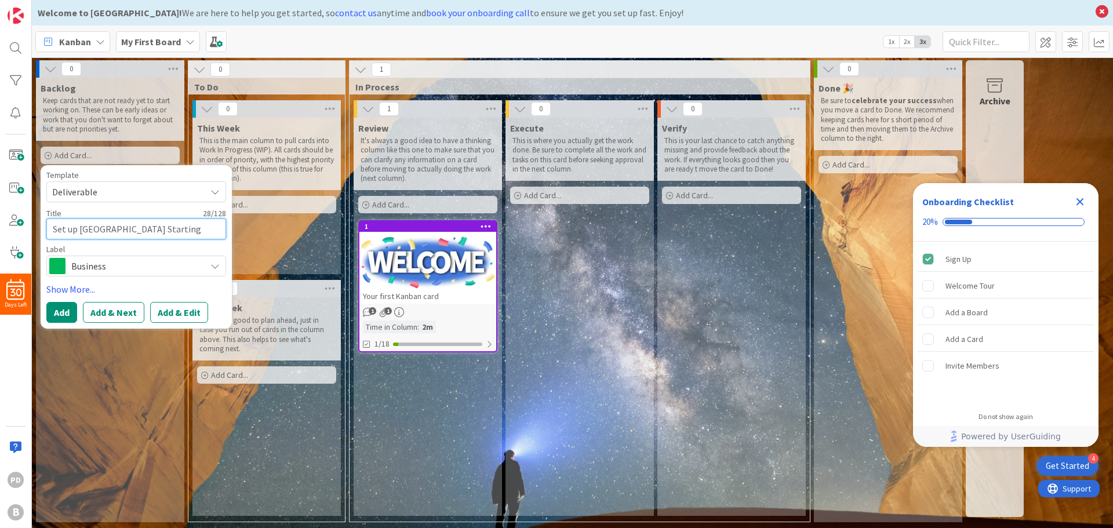
type textarea "x"
type textarea "Set up Kanban Zone Starting I"
type textarea "x"
type textarea "Set up Kanban Zone Starting It"
type textarea "x"
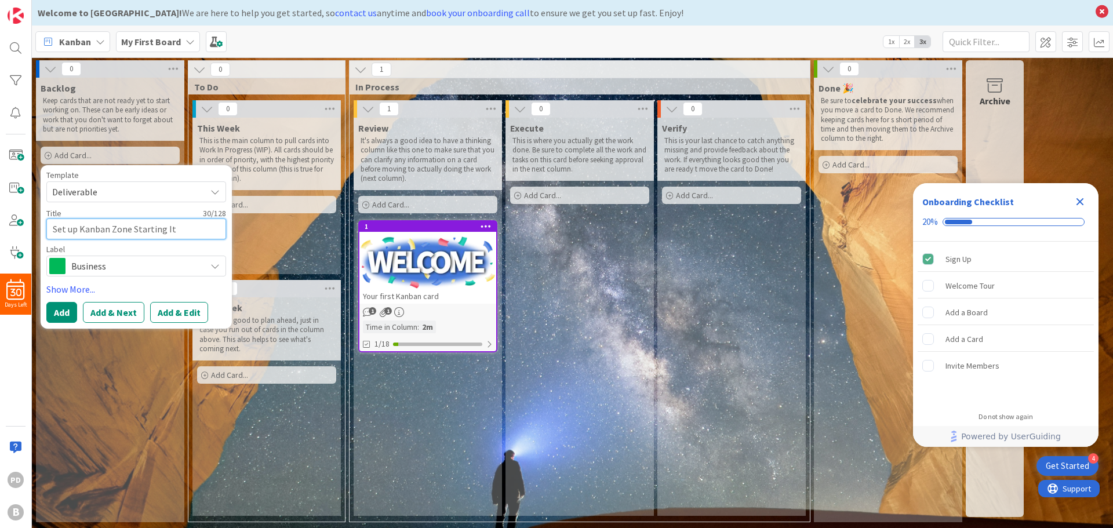
type textarea "Set up Kanban Zone Starting Ite"
type textarea "x"
type textarea "Set up Kanban Zone Starting Item"
type textarea "x"
type textarea "Set up Kanban Zone Starting Items"
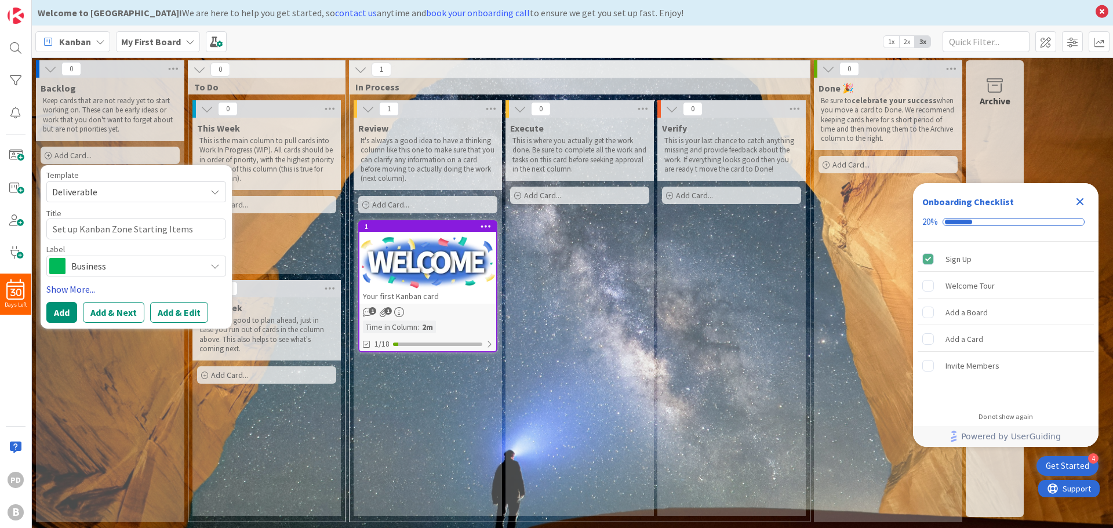
click at [86, 287] on link "Show More..." at bounding box center [136, 289] width 180 height 14
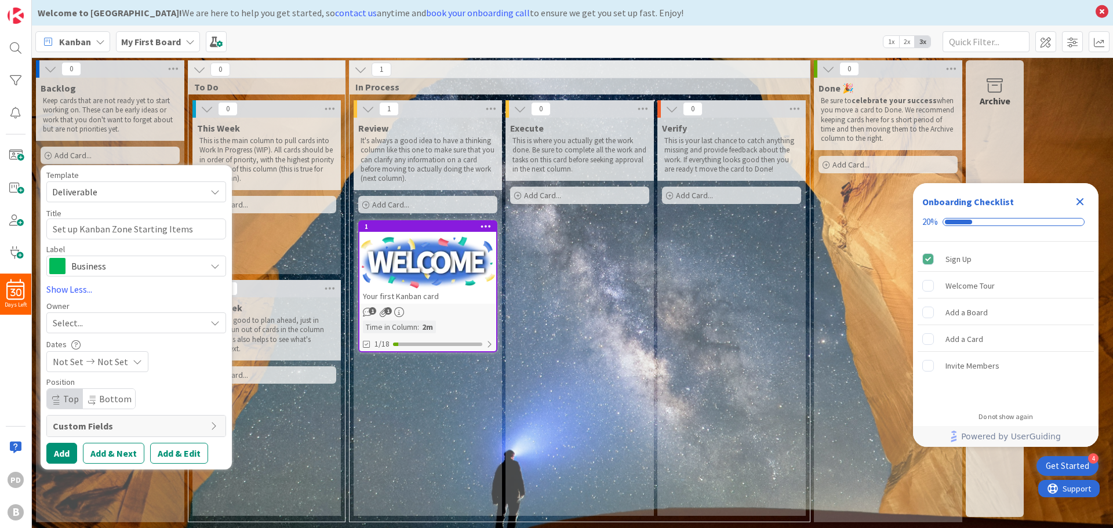
click at [157, 326] on div "Select..." at bounding box center [129, 323] width 153 height 14
drag, startPoint x: 157, startPoint y: 326, endPoint x: 130, endPoint y: 383, distance: 63.3
click at [130, 333] on div "Select... PD Paul Dyksterhouse" at bounding box center [136, 322] width 180 height 21
click at [130, 383] on div "Position" at bounding box center [136, 382] width 180 height 8
click at [154, 327] on div "Select..." at bounding box center [129, 323] width 153 height 14
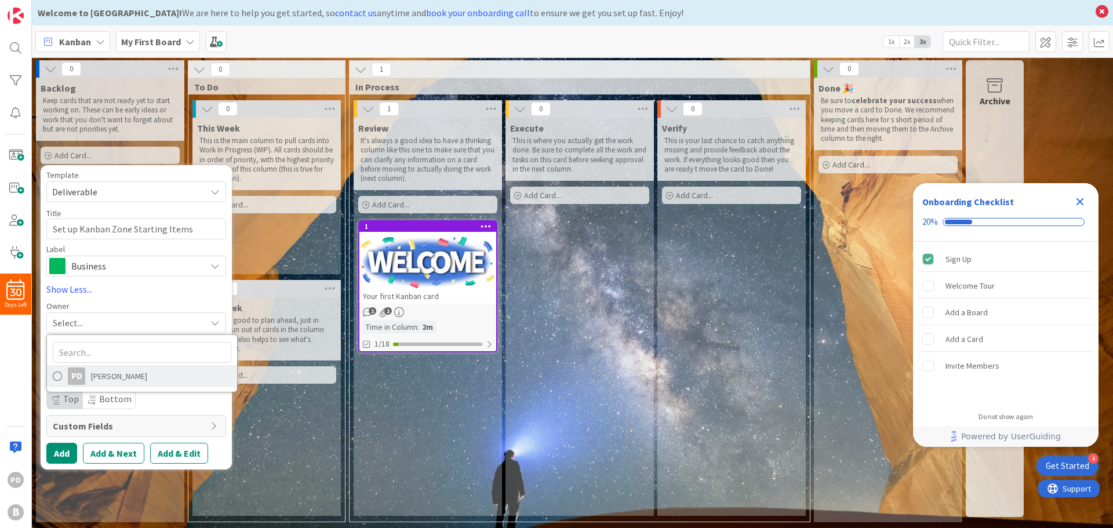
click at [134, 377] on span "Paul Dyksterhouse" at bounding box center [119, 375] width 56 height 17
type textarea "x"
click at [133, 362] on icon at bounding box center [137, 361] width 9 height 9
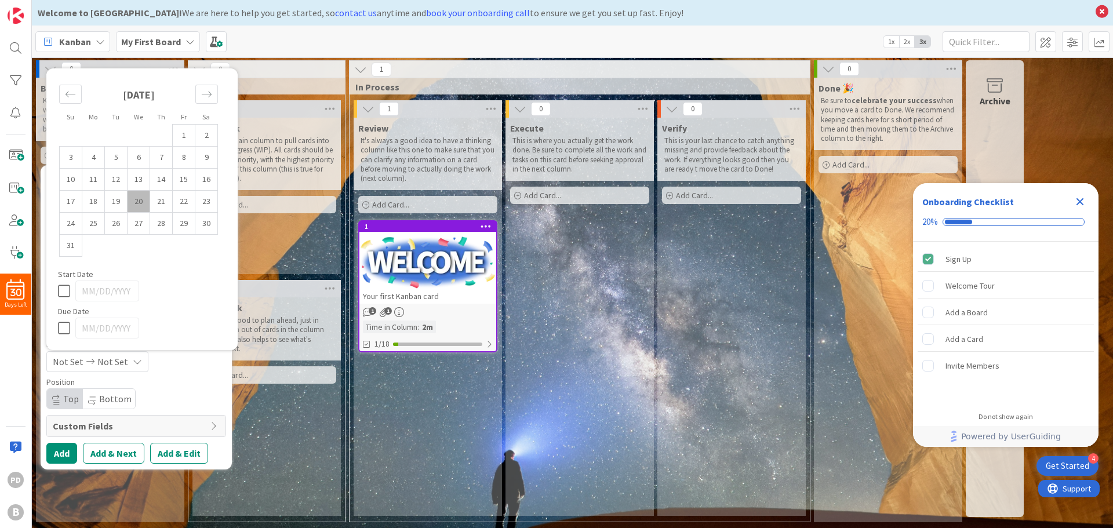
click at [145, 202] on td "20" at bounding box center [138, 202] width 23 height 22
type input "08/20/2025"
type textarea "x"
click at [99, 223] on td "25" at bounding box center [93, 224] width 23 height 22
type input "08/25/2025"
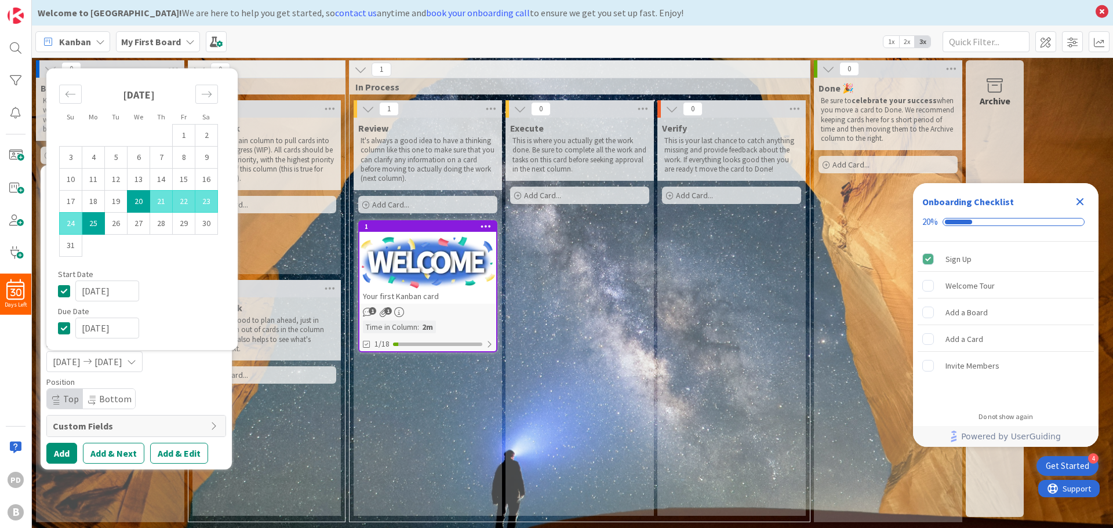
type textarea "x"
click at [62, 450] on button "Add" at bounding box center [61, 453] width 31 height 21
